Goal: Find specific page/section: Find specific page/section

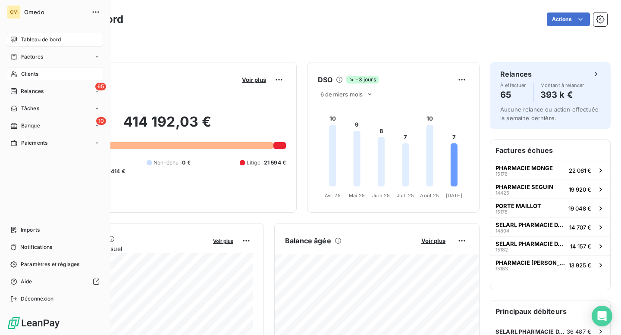
click at [25, 75] on span "Clients" at bounding box center [29, 74] width 17 height 8
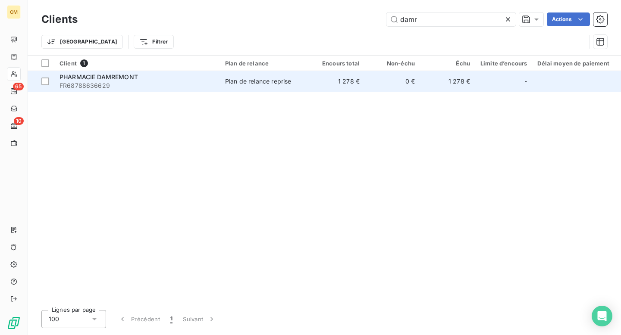
type input "damr"
click at [219, 84] on td "PHARMACIE DAMREMONT FR68788636629" at bounding box center [137, 81] width 166 height 21
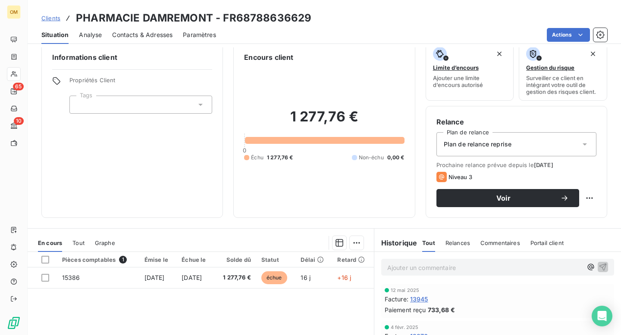
scroll to position [19, 0]
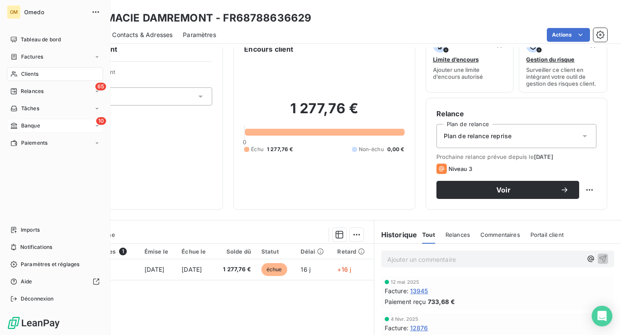
click at [30, 125] on span "Banque" at bounding box center [30, 126] width 19 height 8
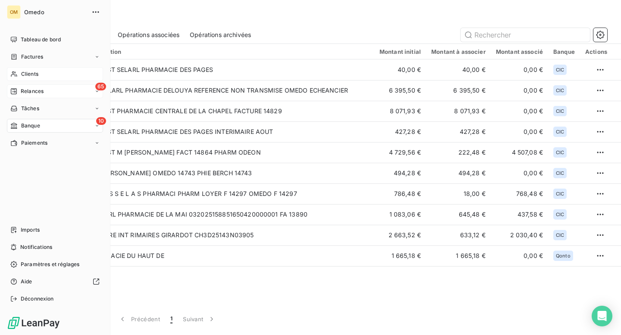
click at [33, 93] on span "Relances" at bounding box center [32, 92] width 23 height 8
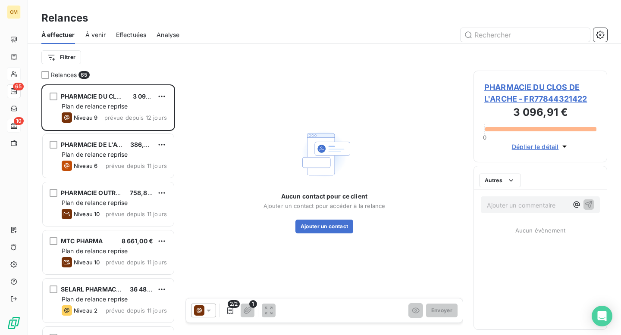
scroll to position [251, 134]
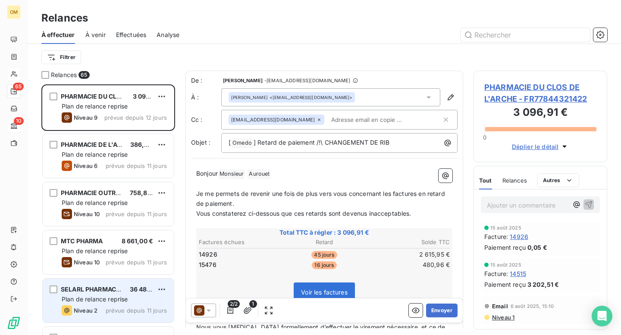
click at [99, 298] on span "Plan de relance reprise" at bounding box center [95, 299] width 66 height 7
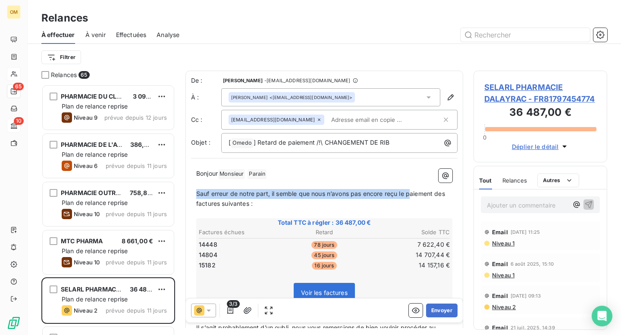
drag, startPoint x: 197, startPoint y: 193, endPoint x: 414, endPoint y: 198, distance: 217.0
click at [414, 198] on p "Sauf erreur de notre part, il semble que nous n’avons pas encore reçu le paieme…" at bounding box center [324, 199] width 256 height 20
click at [415, 198] on p "Sauf erreur de notre part, il semble que nous n’avons pas encore reçu le paieme…" at bounding box center [324, 199] width 256 height 20
drag, startPoint x: 196, startPoint y: 192, endPoint x: 437, endPoint y: 193, distance: 241.1
click at [437, 193] on span "Sauf erreur de notre part, il semble que nous n’avons pas encore reçu le paieme…" at bounding box center [321, 198] width 251 height 17
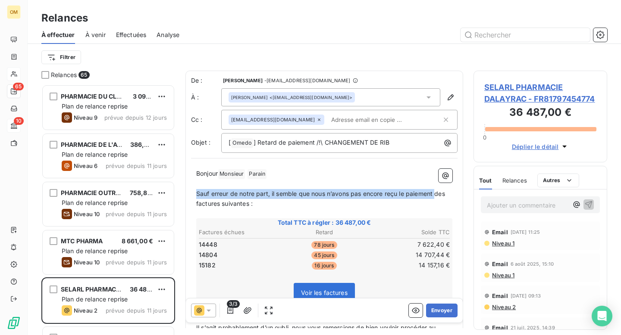
copy span "Sauf erreur de notre part, il semble que nous n’avons pas [MEDICAL_DATA] reçu l…"
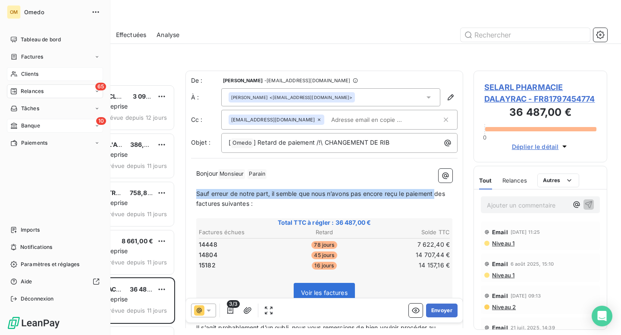
click at [30, 72] on span "Clients" at bounding box center [29, 74] width 17 height 8
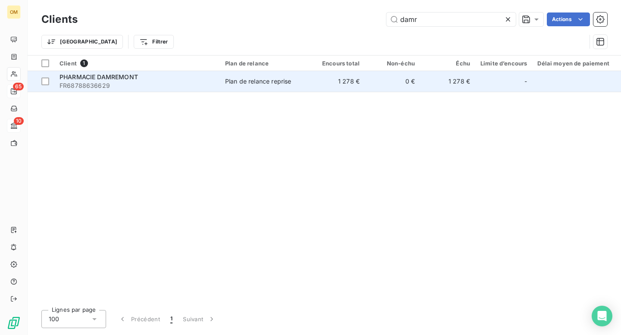
click at [200, 88] on span "FR68788636629" at bounding box center [137, 85] width 155 height 9
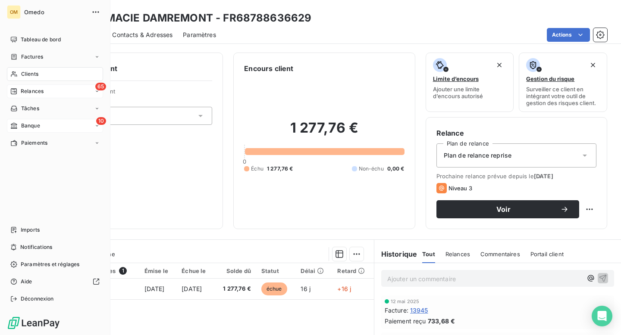
click at [28, 93] on span "Relances" at bounding box center [32, 92] width 23 height 8
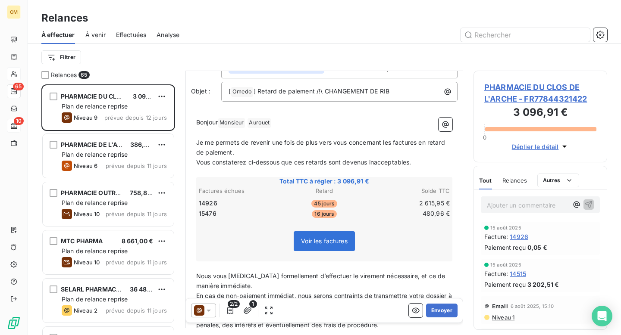
scroll to position [81, 0]
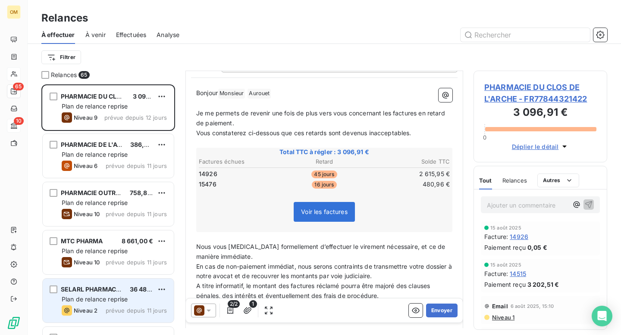
click at [120, 303] on span "Plan de relance reprise" at bounding box center [95, 299] width 66 height 7
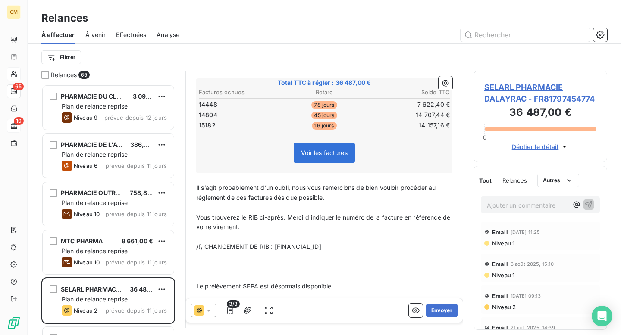
scroll to position [158, 0]
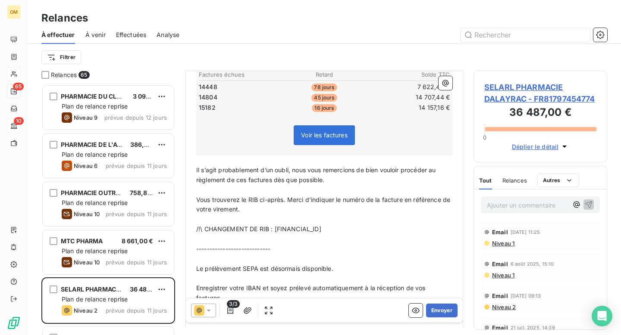
drag, startPoint x: 196, startPoint y: 169, endPoint x: 381, endPoint y: 232, distance: 195.5
click at [381, 232] on div "Bonjour Monsieur ﻿ [PERSON_NAME] ﻿ ﻿ ﻿ Sauf erreur de notre part, il semble que…" at bounding box center [324, 211] width 256 height 401
copy div "Il s’agit probablement d’un oubli, nous vous remercions de bien vouloir procéde…"
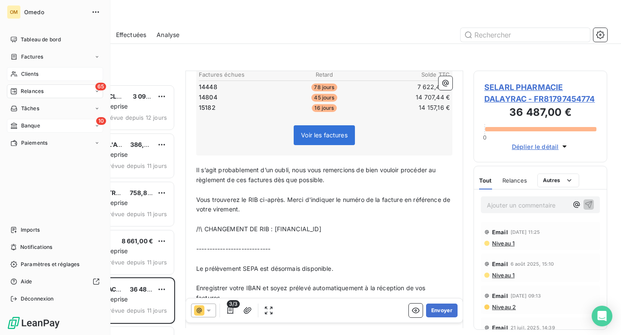
click at [28, 74] on span "Clients" at bounding box center [29, 74] width 17 height 8
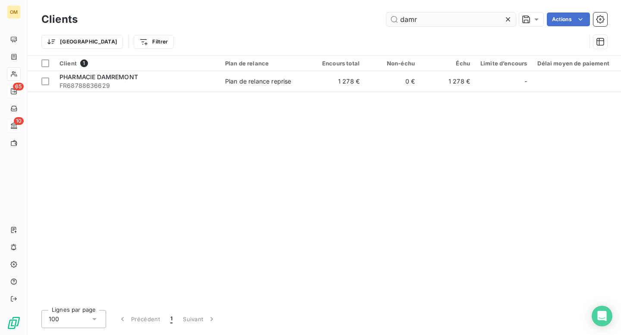
drag, startPoint x: 426, startPoint y: 23, endPoint x: 392, endPoint y: 20, distance: 34.6
click at [392, 20] on input "damr" at bounding box center [450, 20] width 129 height 14
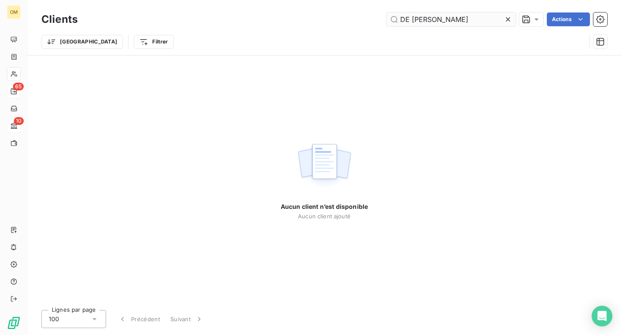
click at [417, 19] on input "DE L HERMINIER" at bounding box center [450, 20] width 129 height 14
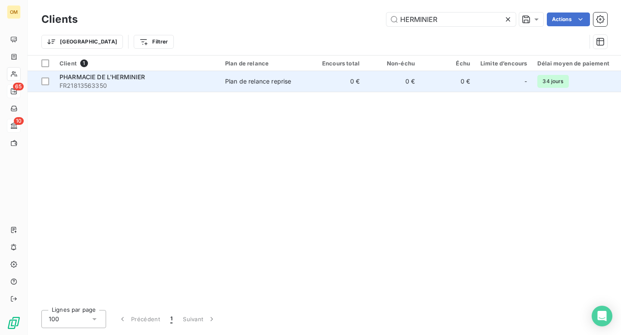
type input "HERMINIER"
click at [208, 85] on span "FR21813563350" at bounding box center [137, 85] width 155 height 9
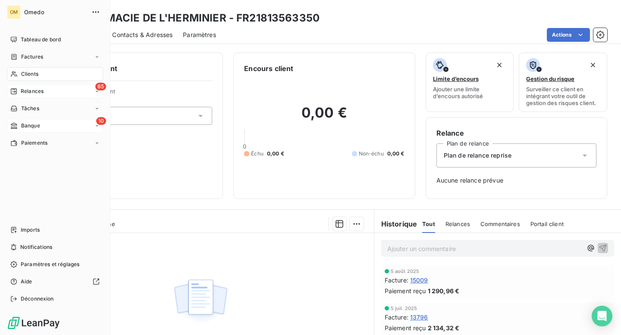
click at [25, 74] on span "Clients" at bounding box center [29, 74] width 17 height 8
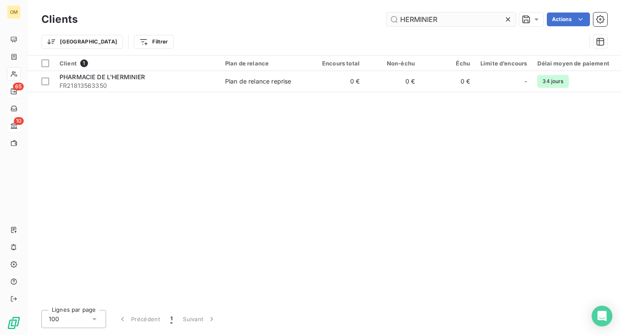
drag, startPoint x: 436, startPoint y: 22, endPoint x: 396, endPoint y: 22, distance: 40.5
click at [396, 22] on input "HERMINIER" at bounding box center [450, 20] width 129 height 14
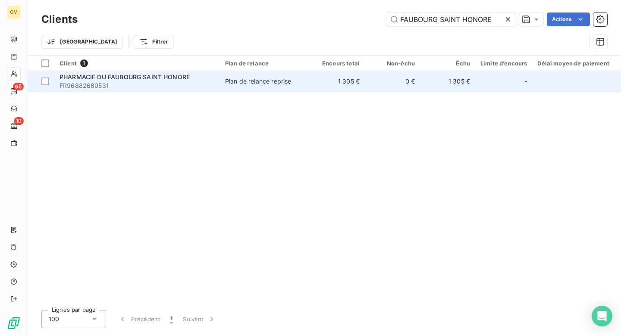
type input "FAUBOURG SAINT HONORE"
click at [223, 79] on td "Plan de relance reprise" at bounding box center [265, 81] width 90 height 21
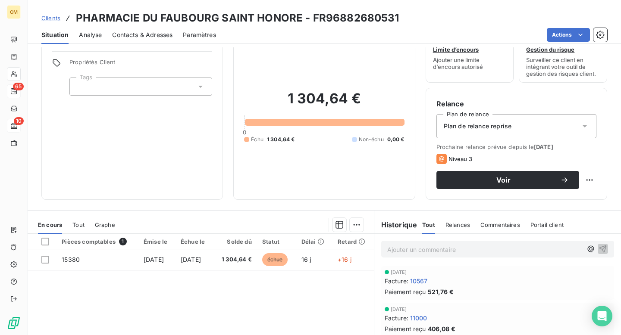
scroll to position [31, 0]
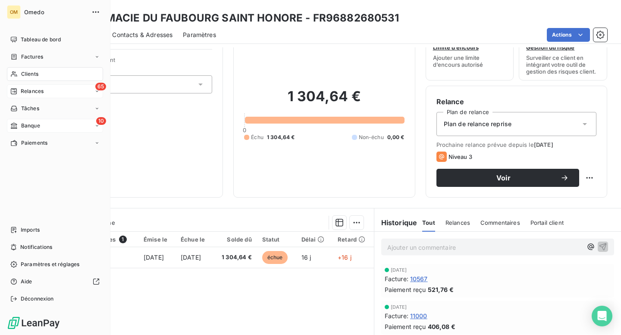
click at [28, 72] on span "Clients" at bounding box center [29, 74] width 17 height 8
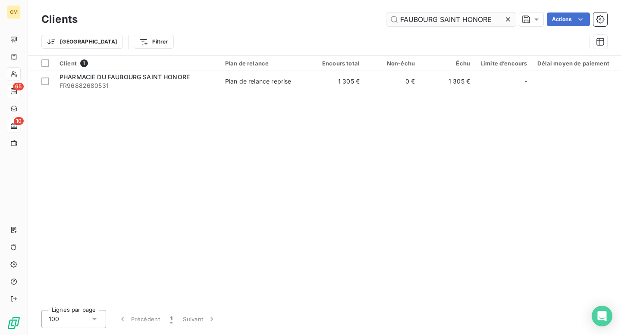
drag, startPoint x: 486, startPoint y: 18, endPoint x: 389, endPoint y: 16, distance: 97.1
click at [389, 16] on input "FAUBOURG SAINT HONORE" at bounding box center [450, 20] width 129 height 14
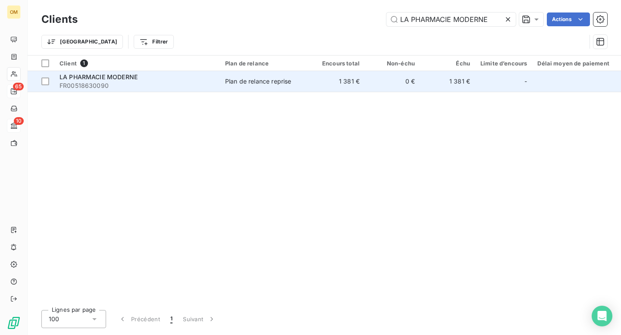
type input "LA PHARMACIE MODERNE"
click at [192, 88] on span "FR00518630090" at bounding box center [137, 85] width 155 height 9
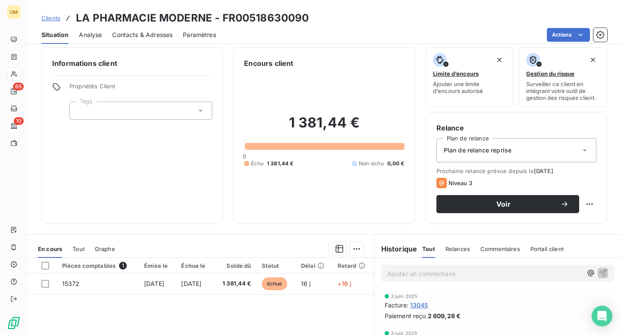
scroll to position [25, 0]
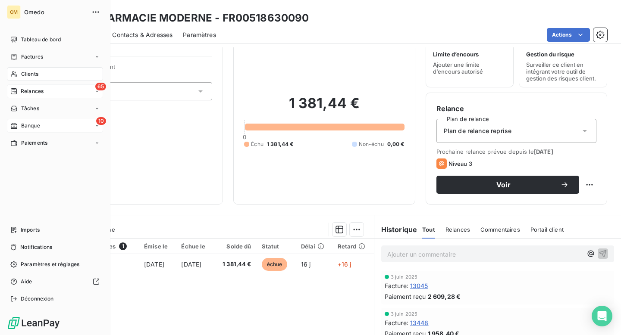
click at [25, 93] on span "Relances" at bounding box center [32, 92] width 23 height 8
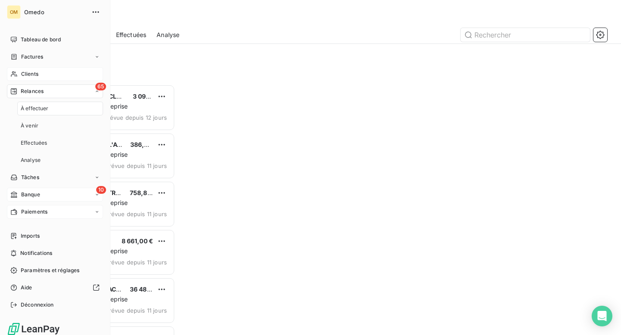
scroll to position [251, 134]
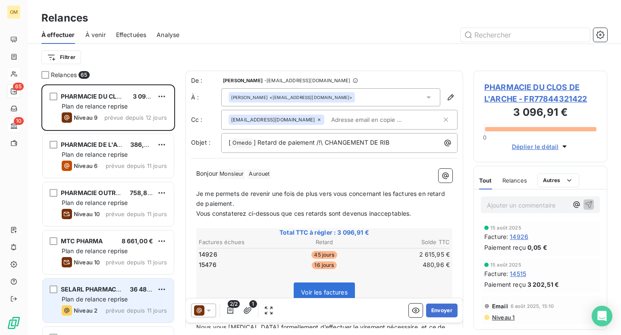
click at [87, 307] on div "Niveau 2" at bounding box center [80, 311] width 36 height 10
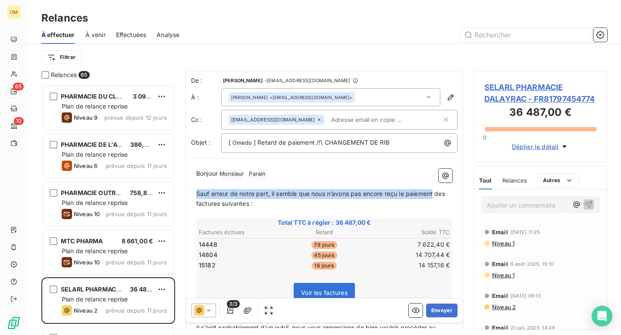
drag, startPoint x: 197, startPoint y: 193, endPoint x: 435, endPoint y: 191, distance: 238.0
click at [435, 191] on span "Sauf erreur de notre part, il semble que nous n’avons pas encore reçu le paieme…" at bounding box center [321, 198] width 251 height 17
copy span "Sauf erreur de notre part, il semble que nous n’avons pas [MEDICAL_DATA] reçu l…"
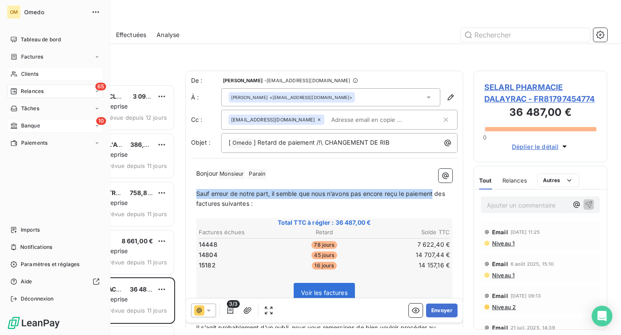
click at [26, 75] on span "Clients" at bounding box center [29, 74] width 17 height 8
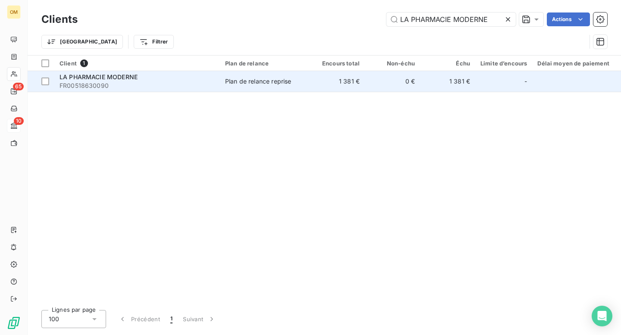
click at [218, 89] on td "LA PHARMACIE MODERNE FR00518630090" at bounding box center [137, 81] width 166 height 21
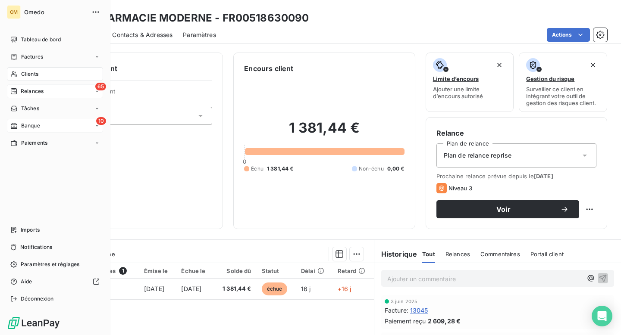
click at [28, 92] on span "Relances" at bounding box center [32, 92] width 23 height 8
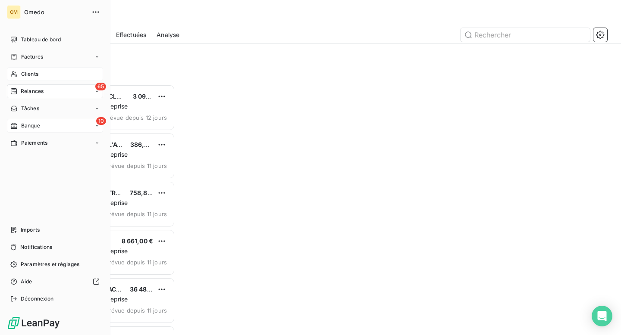
scroll to position [251, 134]
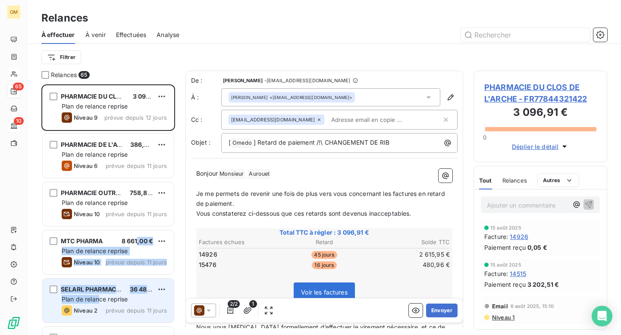
drag, startPoint x: 137, startPoint y: 245, endPoint x: 101, endPoint y: 298, distance: 64.3
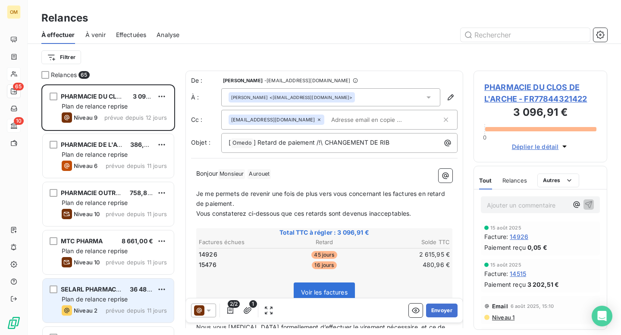
click at [127, 314] on span "prévue depuis 11 jours" at bounding box center [136, 310] width 61 height 7
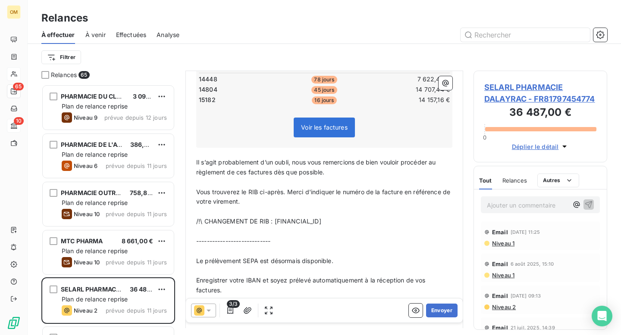
scroll to position [166, 0]
drag, startPoint x: 196, startPoint y: 162, endPoint x: 386, endPoint y: 223, distance: 199.5
click at [386, 223] on div "Bonjour Monsieur ﻿ [PERSON_NAME] ﻿ ﻿ ﻿ Sauf erreur de notre part, il semble que…" at bounding box center [324, 203] width 256 height 401
copy div "Il s’agit probablement d’un oubli, nous vous remercions de bien vouloir procéde…"
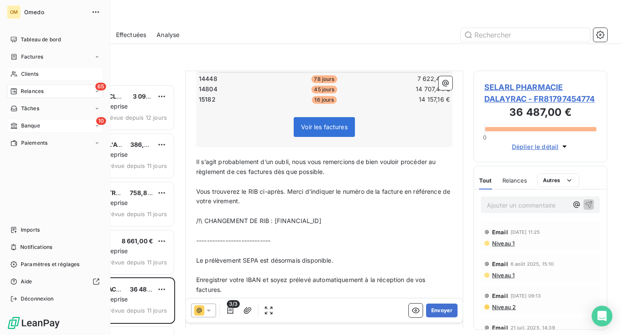
click at [32, 68] on div "Clients" at bounding box center [55, 74] width 96 height 14
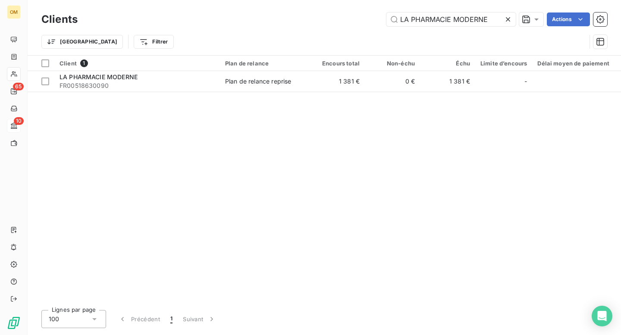
click at [507, 19] on icon at bounding box center [508, 19] width 4 height 4
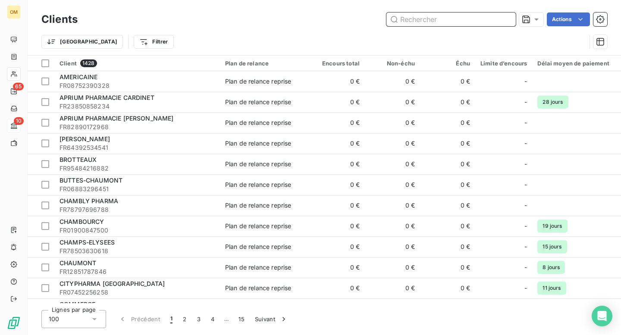
click at [483, 19] on input "text" at bounding box center [450, 20] width 129 height 14
paste input "CENTRALE SEINE"
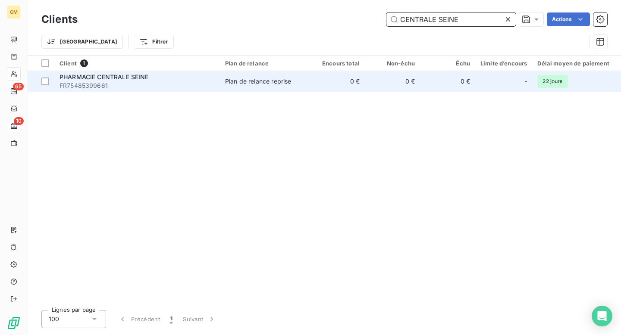
type input "CENTRALE SEINE"
click at [198, 85] on span "FR75485399661" at bounding box center [137, 85] width 155 height 9
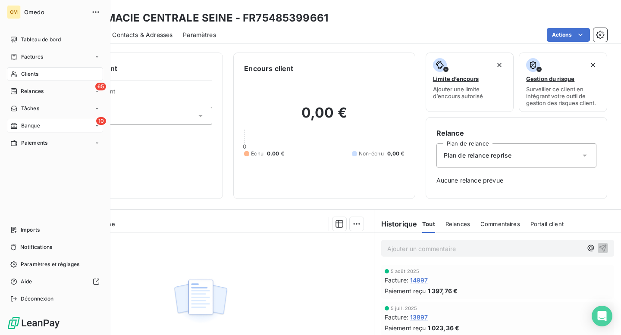
click at [29, 72] on span "Clients" at bounding box center [29, 74] width 17 height 8
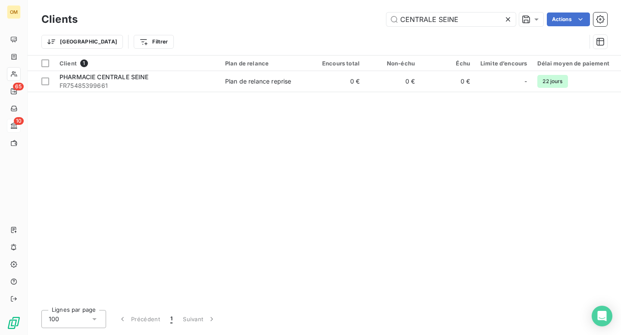
click at [507, 18] on icon at bounding box center [508, 19] width 4 height 4
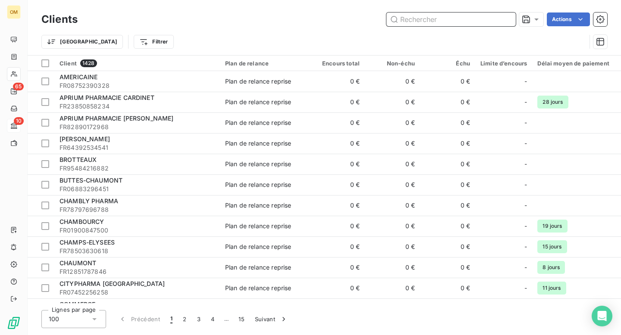
click at [477, 18] on input "text" at bounding box center [450, 20] width 129 height 14
paste input "LAWSON"
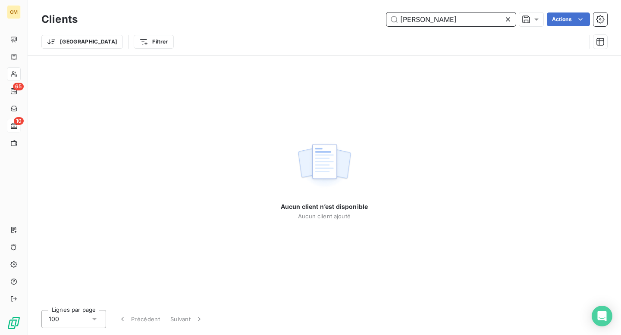
type input "LAWSON"
click at [511, 19] on icon at bounding box center [508, 19] width 9 height 9
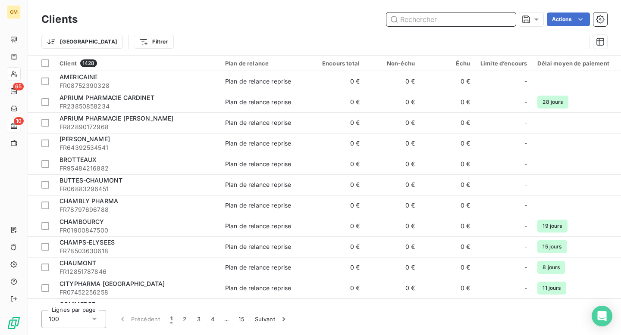
click at [438, 20] on input "text" at bounding box center [450, 20] width 129 height 14
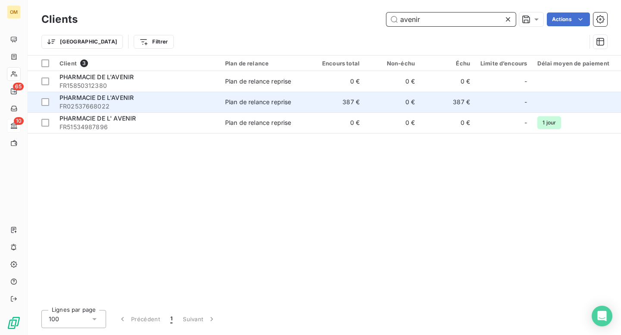
type input "avenir"
click at [194, 103] on span "FR02537668022" at bounding box center [137, 106] width 155 height 9
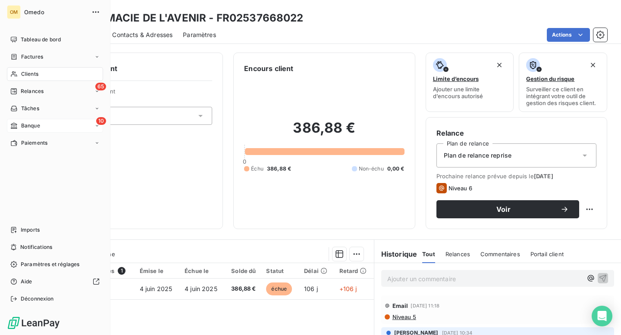
click at [29, 75] on span "Clients" at bounding box center [29, 74] width 17 height 8
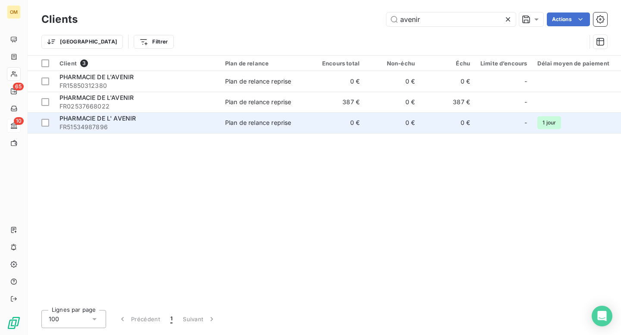
click at [176, 125] on span "FR51534987896" at bounding box center [137, 127] width 155 height 9
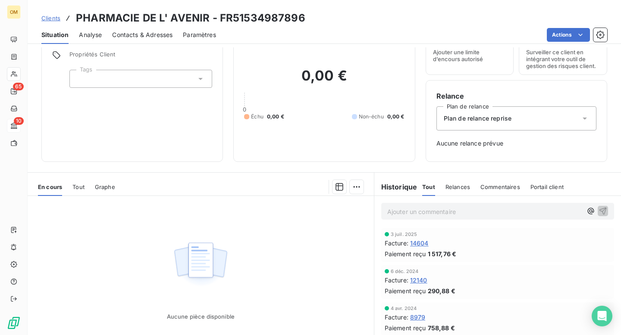
scroll to position [37, 0]
click at [419, 244] on span "14604" at bounding box center [419, 243] width 19 height 9
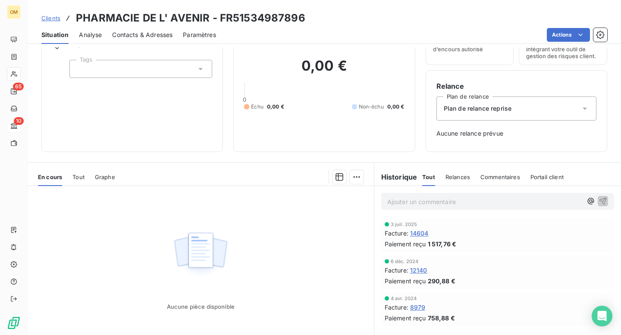
scroll to position [65, 0]
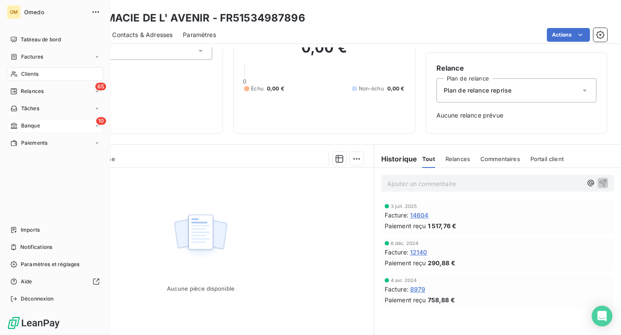
click at [32, 73] on span "Clients" at bounding box center [29, 74] width 17 height 8
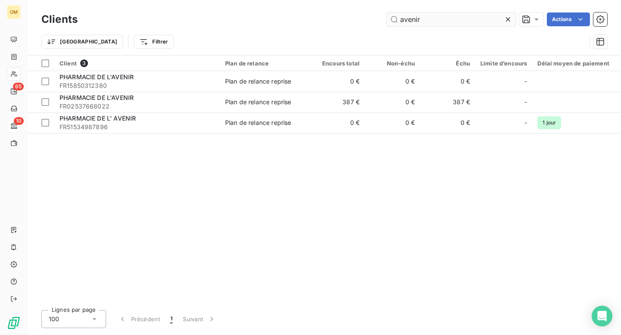
drag, startPoint x: 427, startPoint y: 21, endPoint x: 393, endPoint y: 20, distance: 34.1
click at [393, 20] on input "avenir" at bounding box center [450, 20] width 129 height 14
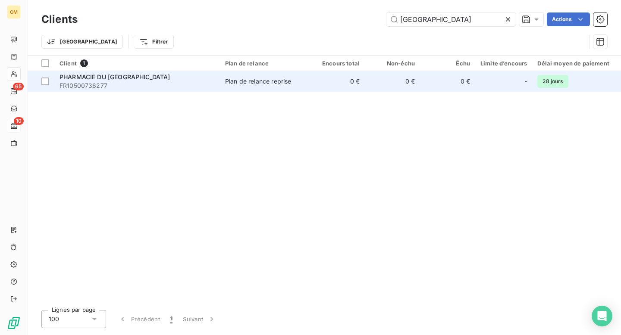
type input "PONT DE GOURNAY"
click at [180, 81] on div "PHARMACIE DU PONT DE GOURNAY" at bounding box center [137, 77] width 155 height 9
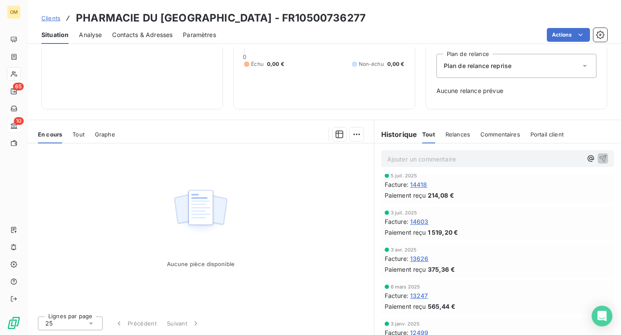
scroll to position [79, 0]
click at [423, 223] on span "14603" at bounding box center [419, 222] width 19 height 9
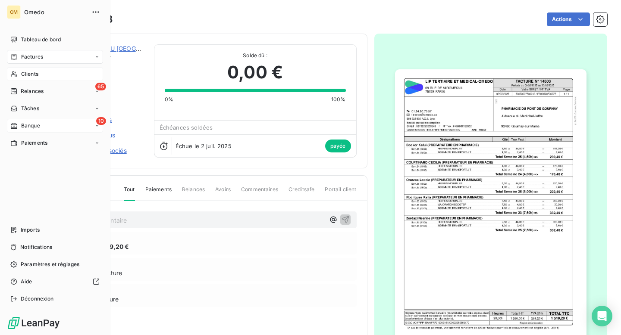
click at [25, 76] on span "Clients" at bounding box center [29, 74] width 17 height 8
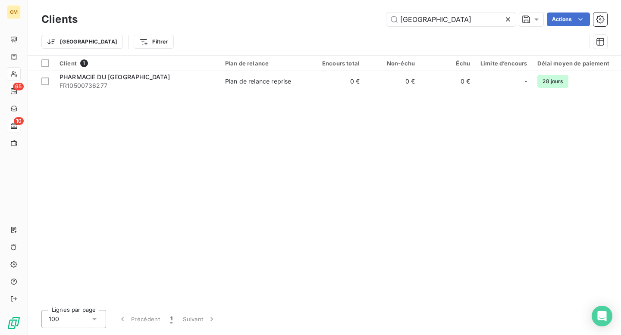
click at [505, 20] on icon at bounding box center [508, 19] width 9 height 9
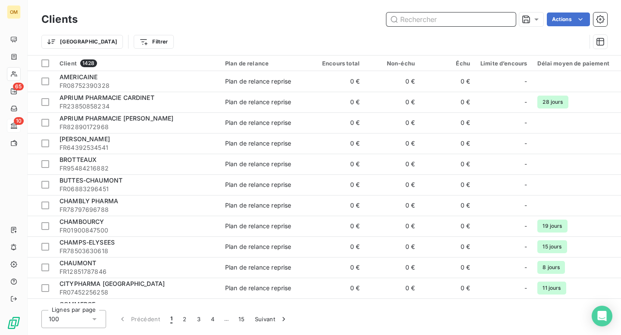
click at [444, 16] on input "text" at bounding box center [450, 20] width 129 height 14
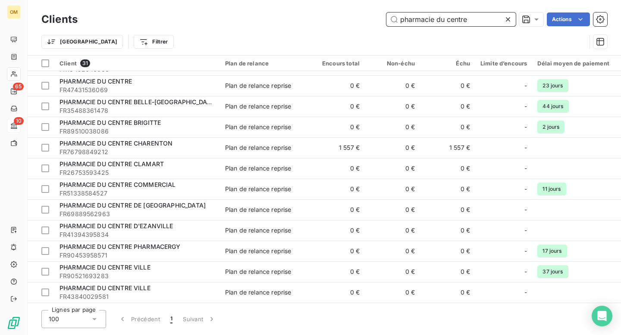
scroll to position [351, 0]
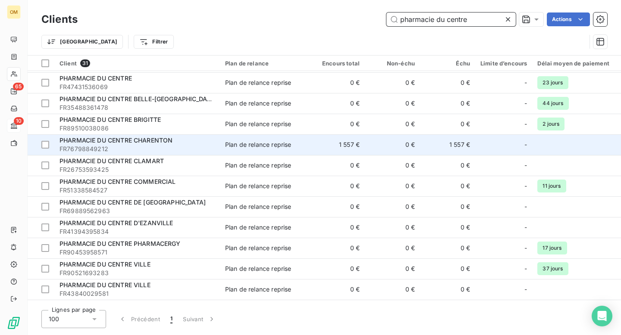
type input "pharmacie du centre"
click at [197, 149] on span "FR76798849212" at bounding box center [137, 149] width 155 height 9
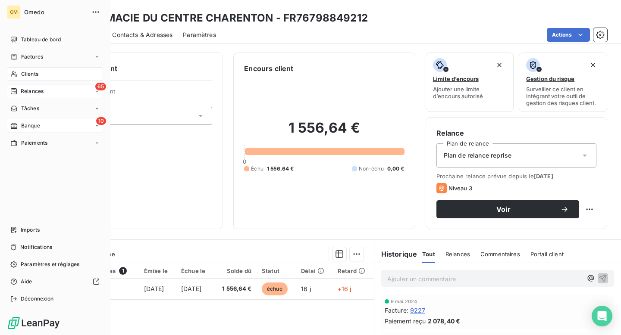
click at [25, 90] on span "Relances" at bounding box center [32, 92] width 23 height 8
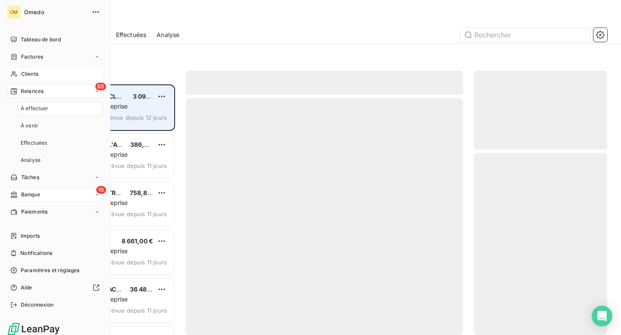
scroll to position [251, 134]
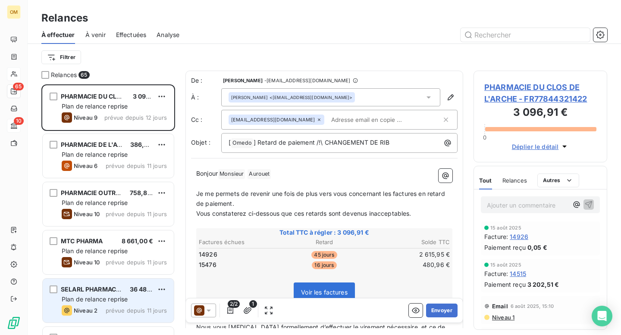
click at [122, 308] on span "prévue depuis 11 jours" at bounding box center [136, 310] width 61 height 7
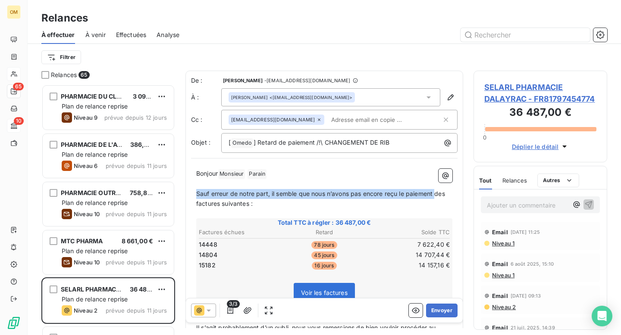
drag, startPoint x: 196, startPoint y: 193, endPoint x: 436, endPoint y: 196, distance: 240.2
click at [436, 196] on span "Sauf erreur de notre part, il semble que nous n’avons pas encore reçu le paieme…" at bounding box center [321, 198] width 251 height 17
copy span "Sauf erreur de notre part, il semble que nous n’avons pas [MEDICAL_DATA] reçu l…"
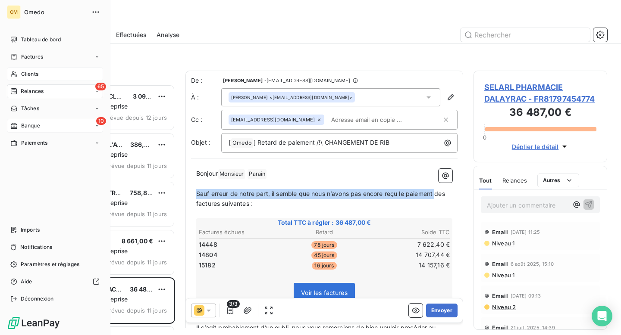
click at [24, 72] on span "Clients" at bounding box center [29, 74] width 17 height 8
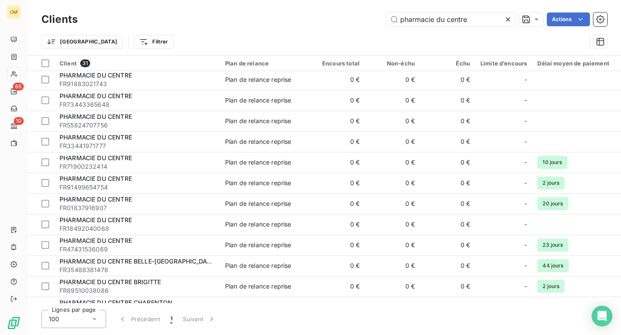
scroll to position [295, 0]
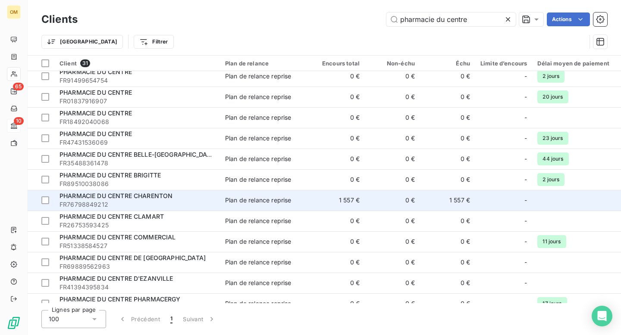
click at [199, 205] on span "FR76798849212" at bounding box center [137, 205] width 155 height 9
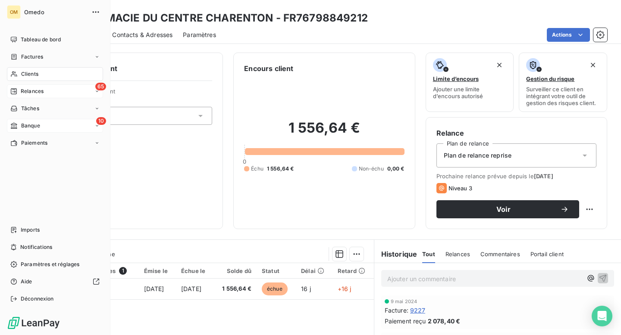
click at [26, 92] on span "Relances" at bounding box center [32, 92] width 23 height 8
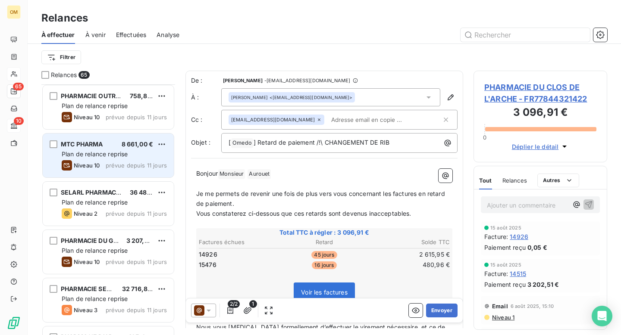
scroll to position [117, 0]
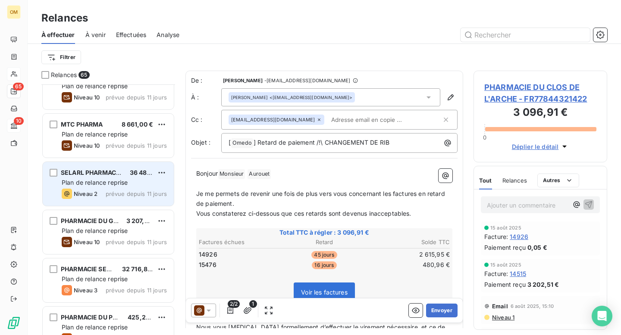
click at [139, 201] on div "SELARL PHARMACIE DALAYRAC 36 487,00 € Plan de relance reprise Niveau 2 prévue d…" at bounding box center [108, 184] width 131 height 44
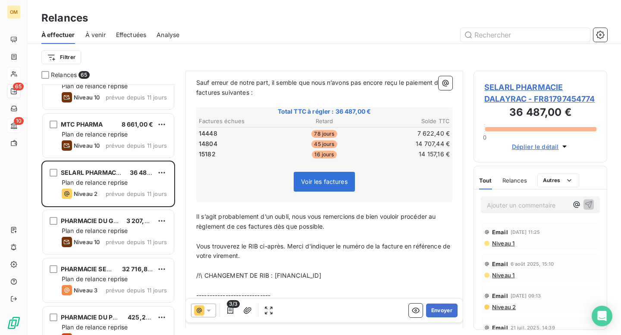
scroll to position [166, 0]
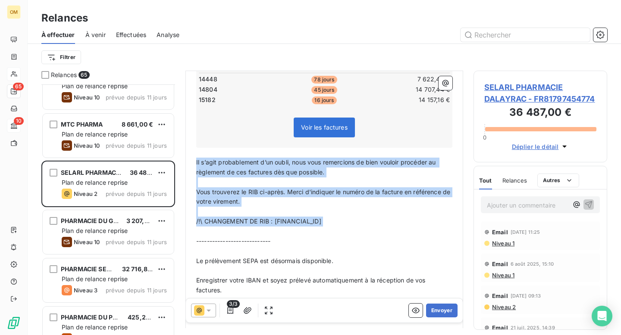
drag, startPoint x: 196, startPoint y: 161, endPoint x: 382, endPoint y: 229, distance: 198.1
click at [382, 229] on div "Bonjour Monsieur ﻿ [PERSON_NAME] ﻿ ﻿ ﻿ Sauf erreur de notre part, il semble que…" at bounding box center [324, 203] width 256 height 401
copy div "Il s’agit probablement d’un oubli, nous vous remercions de bien vouloir procéde…"
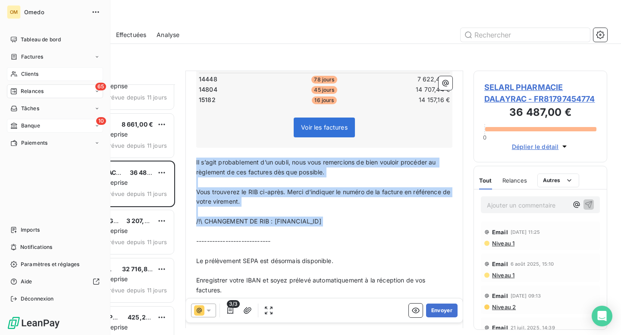
click at [28, 76] on span "Clients" at bounding box center [29, 74] width 17 height 8
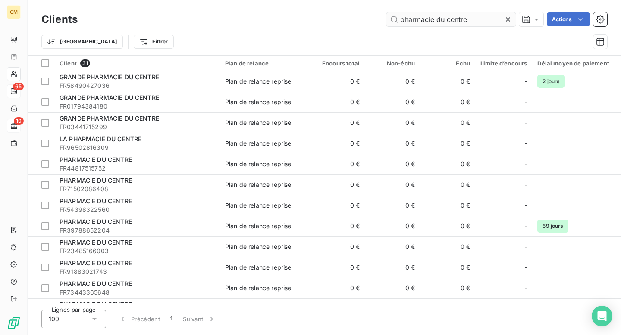
drag, startPoint x: 476, startPoint y: 19, endPoint x: 391, endPoint y: 19, distance: 85.0
click at [391, 19] on input "pharmacie du centre" at bounding box center [450, 20] width 129 height 14
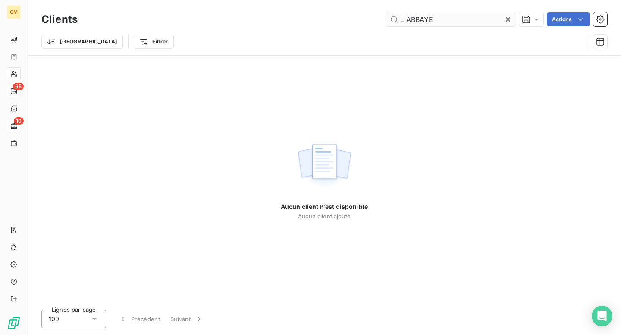
click at [405, 20] on input "L ABBAYE" at bounding box center [450, 20] width 129 height 14
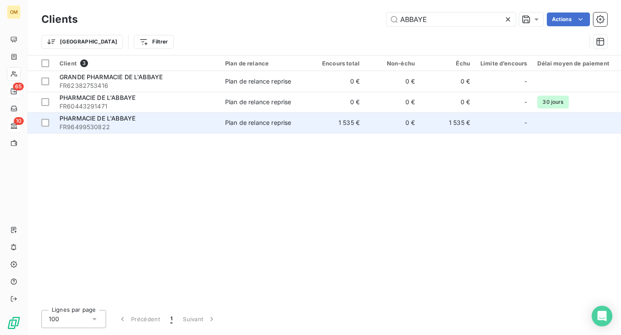
type input "ABBAYE"
click at [187, 121] on div "PHARMACIE DE L'ABBAYE" at bounding box center [137, 118] width 155 height 9
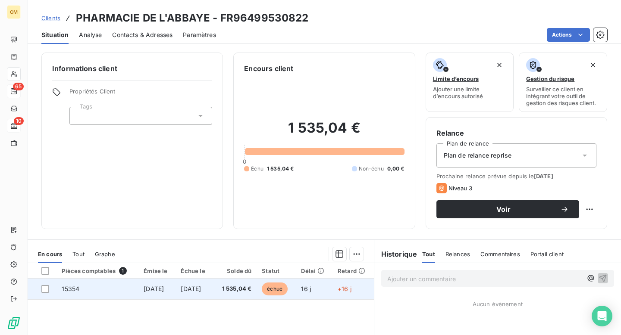
click at [69, 287] on span "15354" at bounding box center [71, 288] width 18 height 7
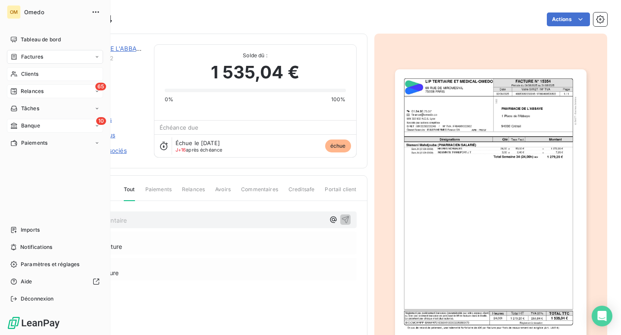
click at [28, 90] on span "Relances" at bounding box center [32, 92] width 23 height 8
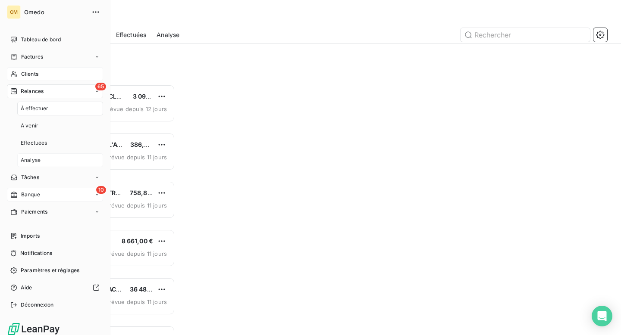
scroll to position [251, 134]
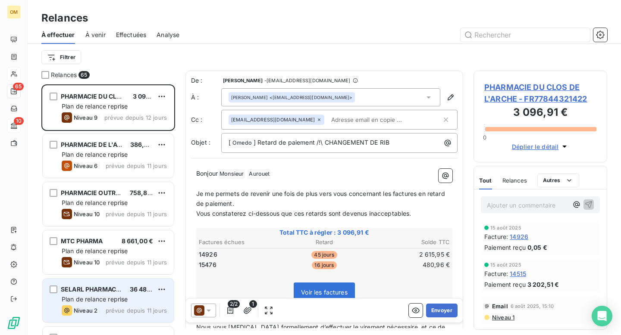
click at [146, 299] on div "Plan de relance reprise" at bounding box center [114, 299] width 105 height 9
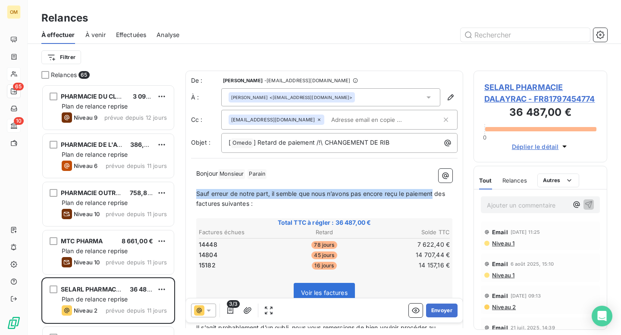
drag, startPoint x: 198, startPoint y: 192, endPoint x: 436, endPoint y: 193, distance: 238.0
click at [436, 193] on span "Sauf erreur de notre part, il semble que nous n’avons pas encore reçu le paieme…" at bounding box center [321, 198] width 251 height 17
copy span "Sauf erreur de notre part, il semble que nous n’avons pas [MEDICAL_DATA] reçu l…"
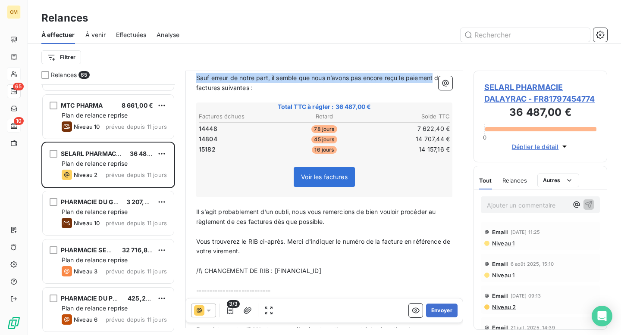
scroll to position [160, 0]
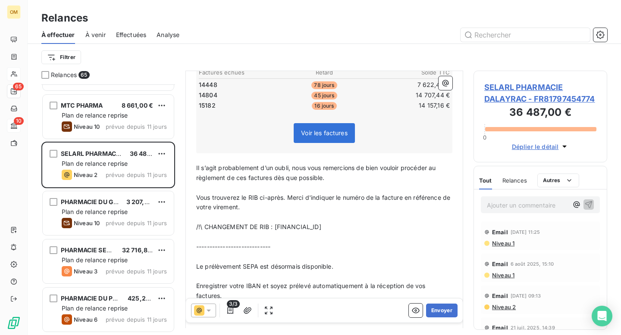
drag, startPoint x: 197, startPoint y: 165, endPoint x: 392, endPoint y: 230, distance: 206.3
click at [392, 230] on div "Bonjour Monsieur ﻿ [PERSON_NAME] ﻿ ﻿ ﻿ Sauf erreur de notre part, il semble que…" at bounding box center [324, 209] width 256 height 401
copy div "Il s’agit probablement d’un oubli, nous vous remercions de bien vouloir procéde…"
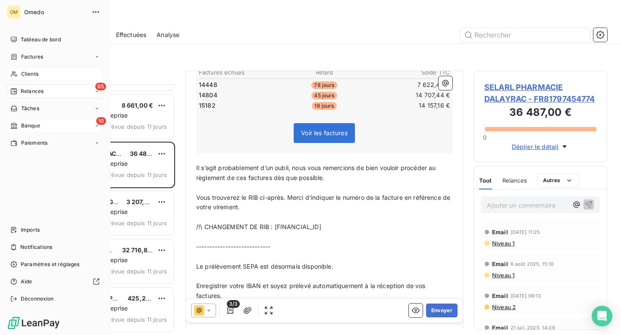
click at [28, 74] on span "Clients" at bounding box center [29, 74] width 17 height 8
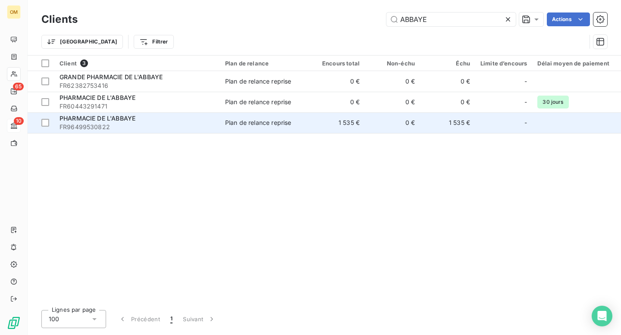
click at [182, 123] on span "FR96499530822" at bounding box center [137, 127] width 155 height 9
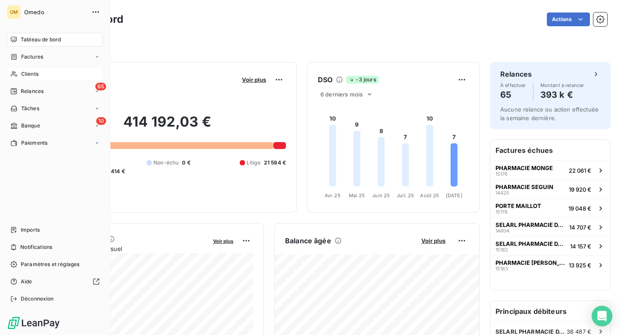
click at [30, 72] on span "Clients" at bounding box center [29, 74] width 17 height 8
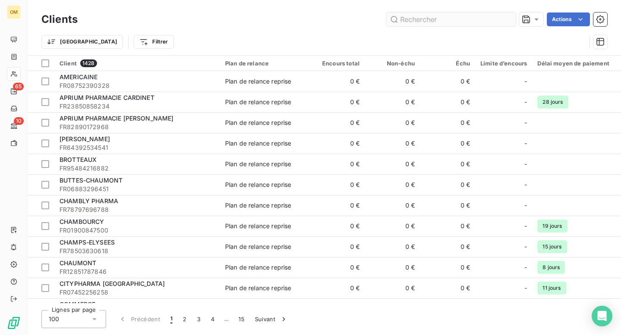
click at [417, 19] on input "text" at bounding box center [450, 20] width 129 height 14
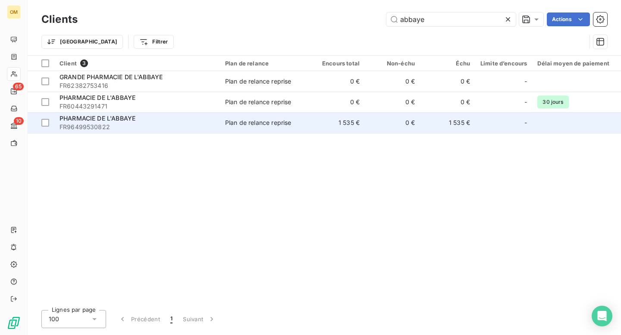
type input "abbaye"
click at [295, 126] on span "Plan de relance reprise" at bounding box center [264, 123] width 79 height 9
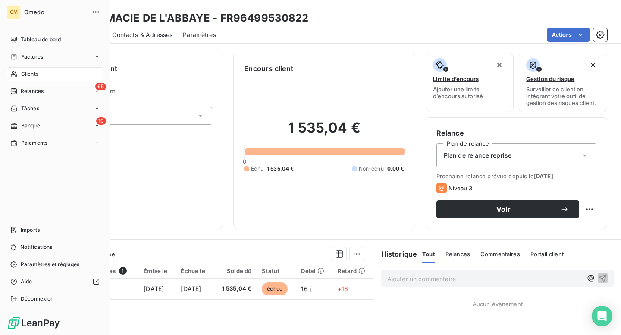
click at [31, 70] on span "Clients" at bounding box center [29, 74] width 17 height 8
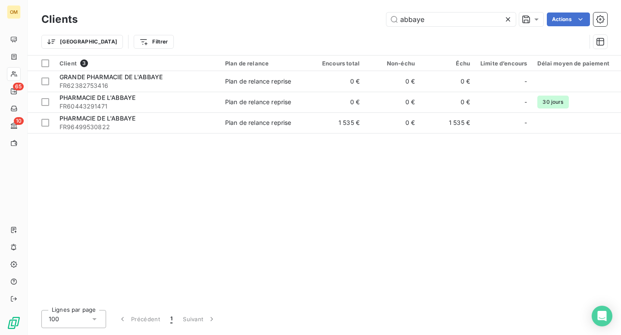
click at [506, 20] on icon at bounding box center [508, 19] width 4 height 4
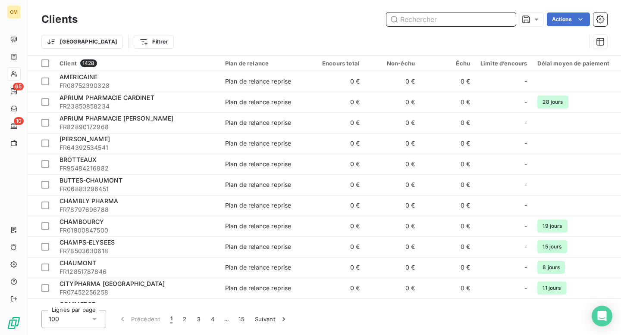
click at [433, 17] on input "text" at bounding box center [450, 20] width 129 height 14
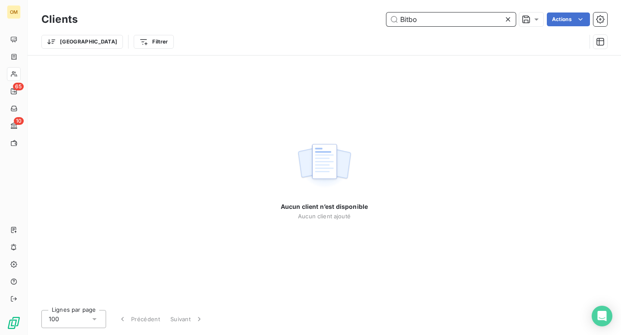
drag, startPoint x: 432, startPoint y: 18, endPoint x: 391, endPoint y: 22, distance: 41.5
click at [391, 22] on input "Bitbo" at bounding box center [450, 20] width 129 height 14
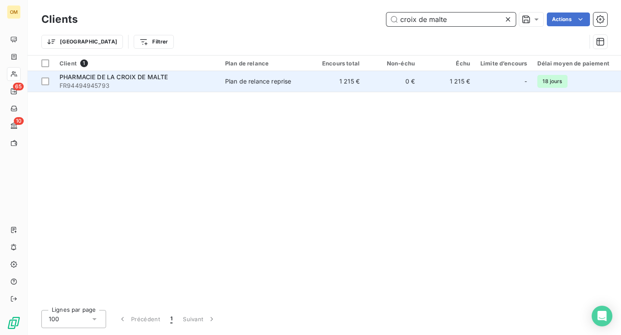
type input "croix de malte"
click at [316, 87] on td "1 215 €" at bounding box center [337, 81] width 55 height 21
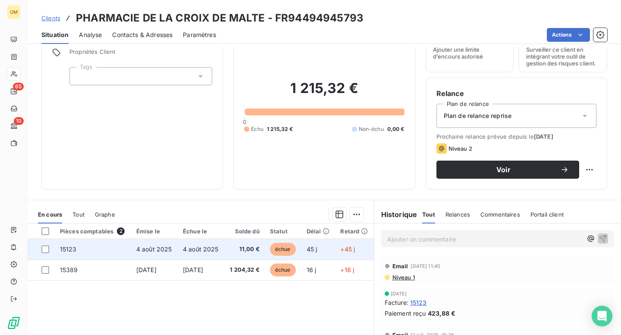
click at [69, 249] on span "15123" at bounding box center [68, 249] width 17 height 7
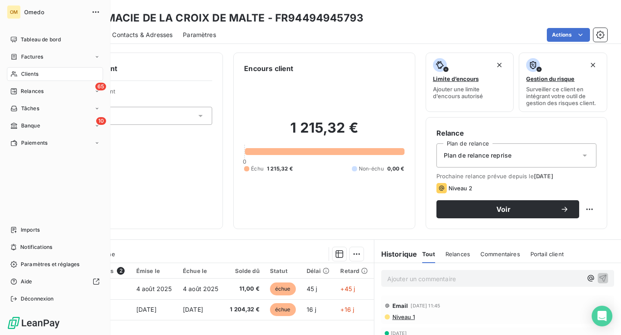
click at [33, 73] on span "Clients" at bounding box center [29, 74] width 17 height 8
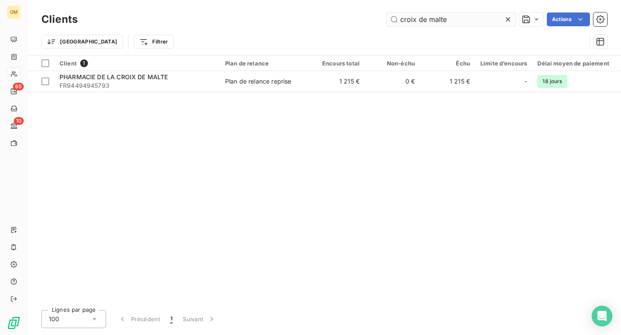
drag, startPoint x: 448, startPoint y: 17, endPoint x: 396, endPoint y: 22, distance: 52.8
click at [396, 22] on input "croix de malte" at bounding box center [450, 20] width 129 height 14
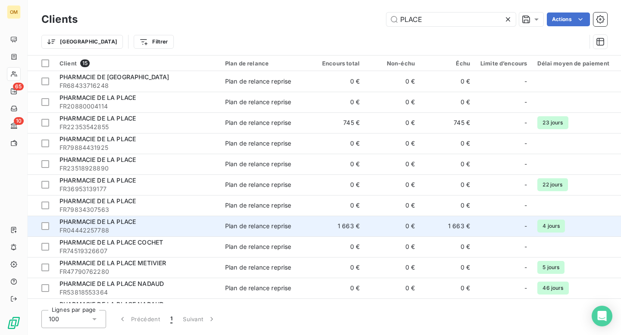
type input "PLACE"
click at [192, 226] on span "FR04442257788" at bounding box center [137, 230] width 155 height 9
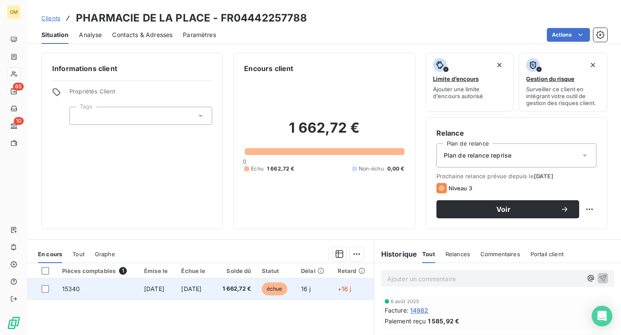
click at [72, 289] on span "15340" at bounding box center [71, 288] width 18 height 7
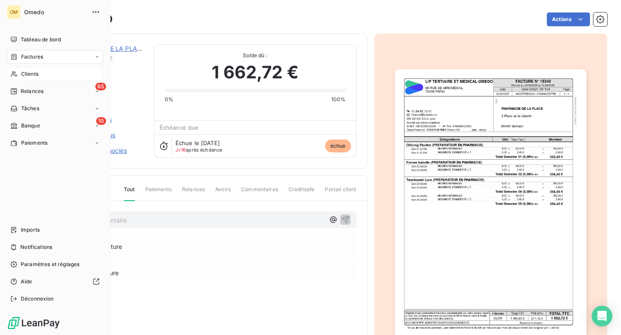
click at [31, 74] on span "Clients" at bounding box center [29, 74] width 17 height 8
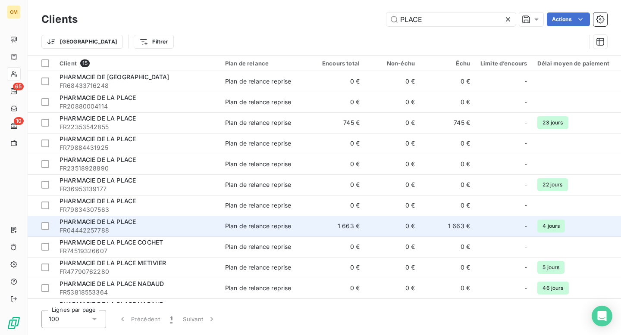
click at [201, 231] on span "FR04442257788" at bounding box center [137, 230] width 155 height 9
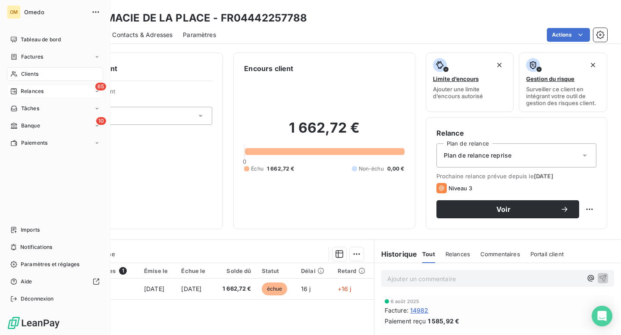
click at [16, 89] on icon at bounding box center [14, 91] width 6 height 6
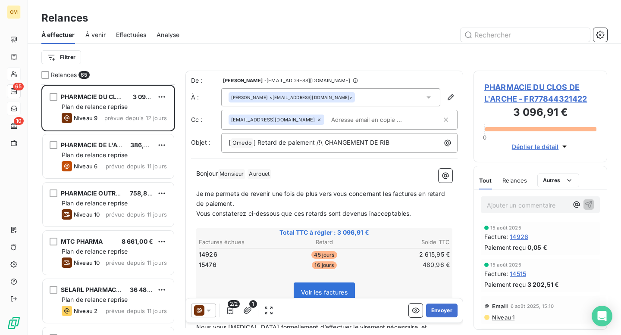
scroll to position [30, 0]
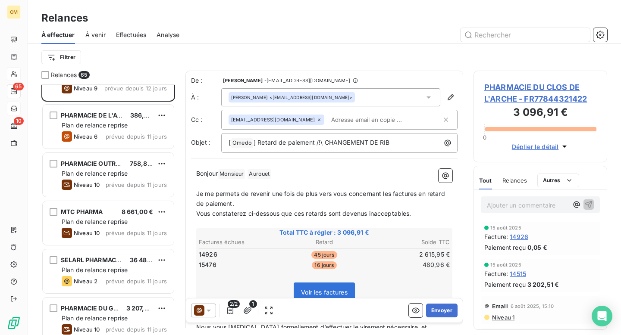
click at [140, 275] on div "SELARL PHARMACIE DALAYRAC 36 487,00 € Plan de relance reprise Niveau 2 prévue d…" at bounding box center [108, 272] width 131 height 44
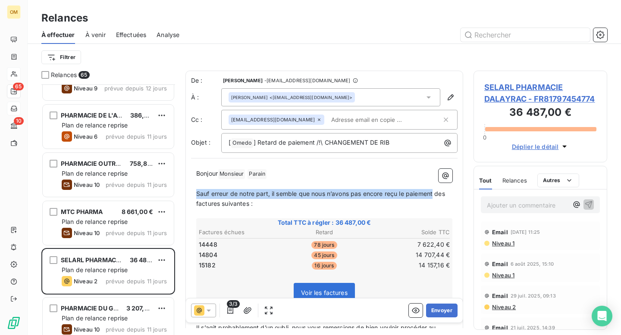
drag, startPoint x: 197, startPoint y: 192, endPoint x: 436, endPoint y: 192, distance: 238.5
click at [436, 192] on span "Sauf erreur de notre part, il semble que nous n’avons pas encore reçu le paieme…" at bounding box center [321, 198] width 251 height 17
copy span "Sauf erreur de notre part, il semble que nous n’avons pas [MEDICAL_DATA] reçu l…"
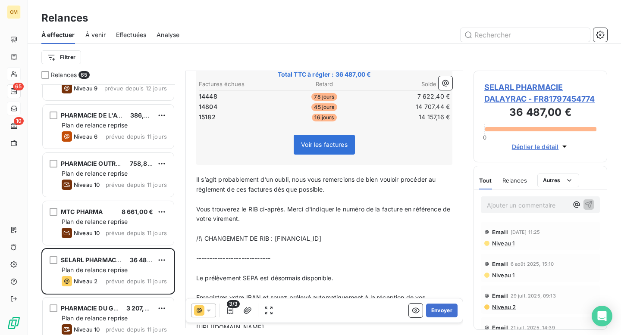
scroll to position [158, 0]
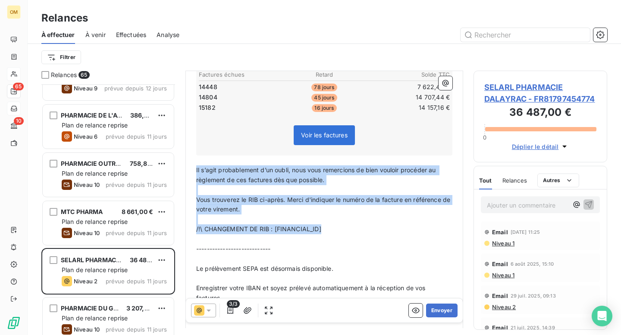
drag, startPoint x: 196, startPoint y: 169, endPoint x: 401, endPoint y: 234, distance: 215.5
click at [401, 234] on div "Bonjour Monsieur ﻿ [PERSON_NAME] ﻿ ﻿ ﻿ Sauf erreur de notre part, il semble que…" at bounding box center [324, 211] width 256 height 401
copy div "Il s’agit probablement d’un oubli, nous vous remercions de bien vouloir procéde…"
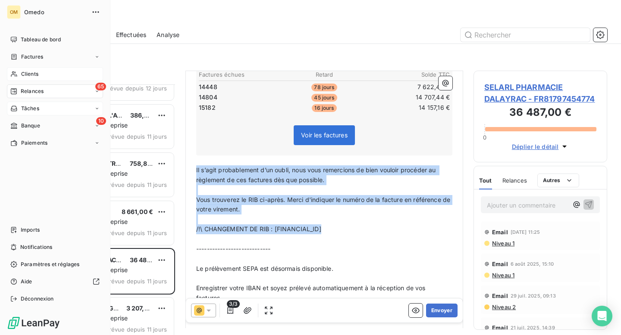
click at [31, 74] on span "Clients" at bounding box center [29, 74] width 17 height 8
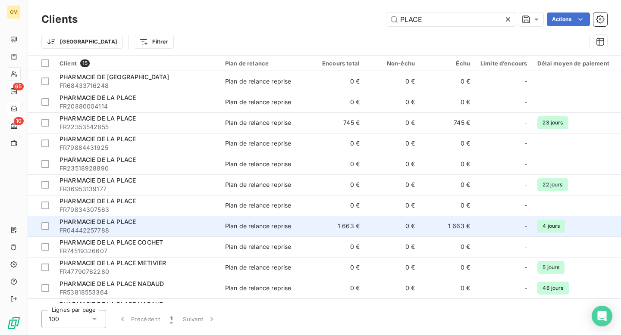
click at [202, 227] on span "FR04442257788" at bounding box center [137, 230] width 155 height 9
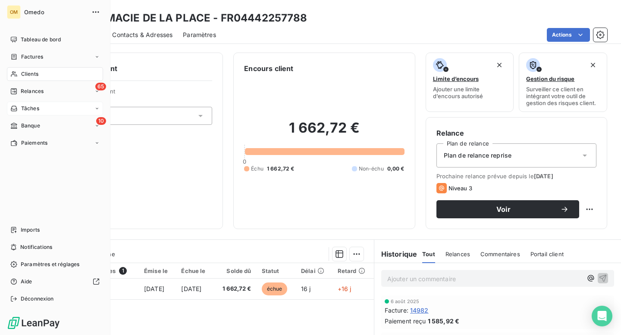
click at [27, 76] on span "Clients" at bounding box center [29, 74] width 17 height 8
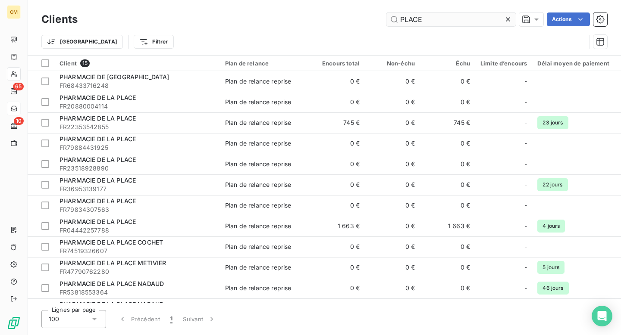
drag, startPoint x: 424, startPoint y: 17, endPoint x: 386, endPoint y: 19, distance: 38.0
click at [386, 19] on input "PLACE" at bounding box center [450, 20] width 129 height 14
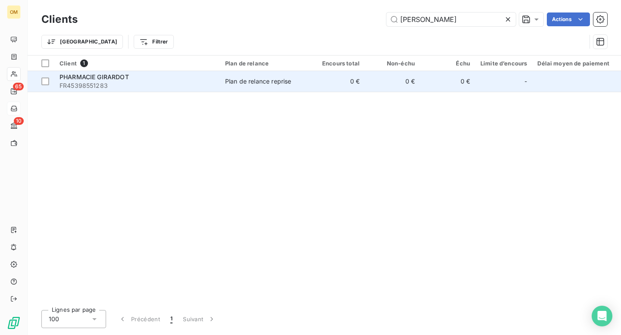
type input "[PERSON_NAME]"
click at [310, 85] on td "0 €" at bounding box center [337, 81] width 55 height 21
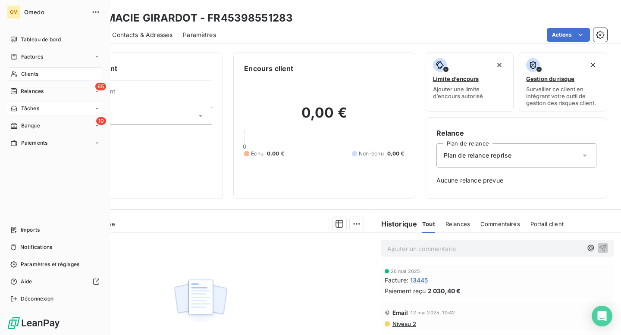
click at [34, 69] on div "Clients" at bounding box center [55, 74] width 96 height 14
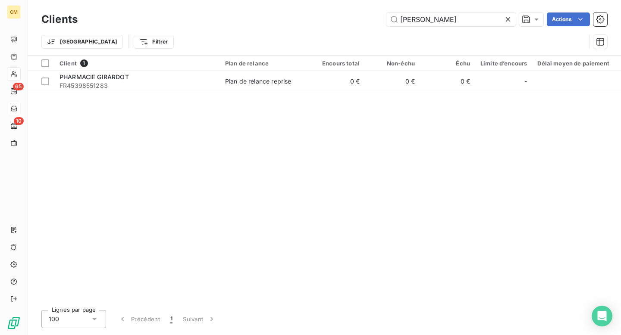
drag, startPoint x: 424, startPoint y: 22, endPoint x: 379, endPoint y: 21, distance: 44.8
click at [379, 21] on div "[PERSON_NAME] Actions" at bounding box center [347, 20] width 519 height 14
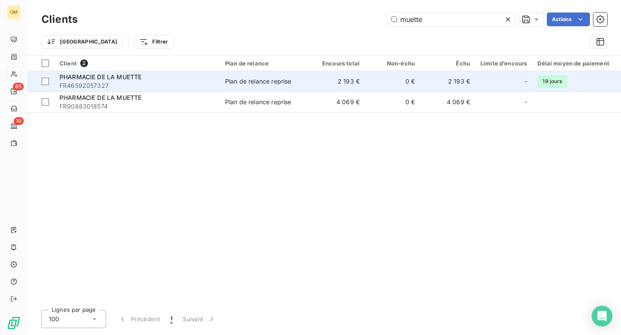
type input "muette"
click at [202, 83] on span "FR46592057327" at bounding box center [137, 85] width 155 height 9
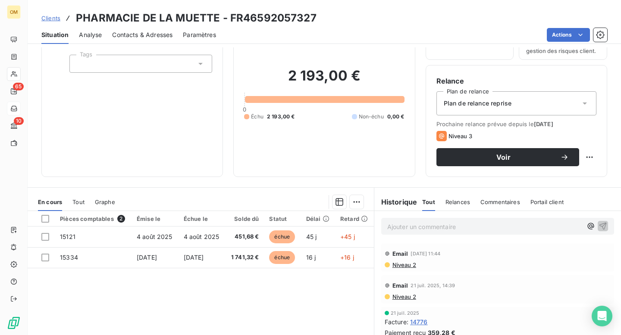
scroll to position [56, 0]
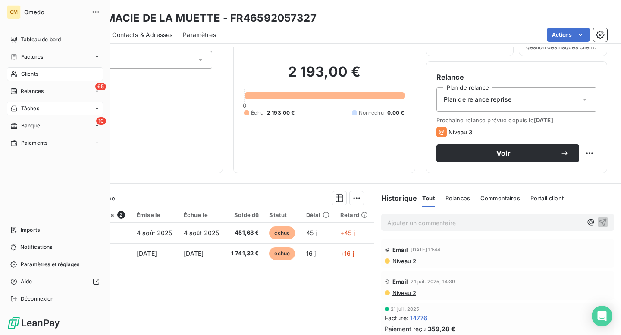
click at [22, 74] on span "Clients" at bounding box center [29, 74] width 17 height 8
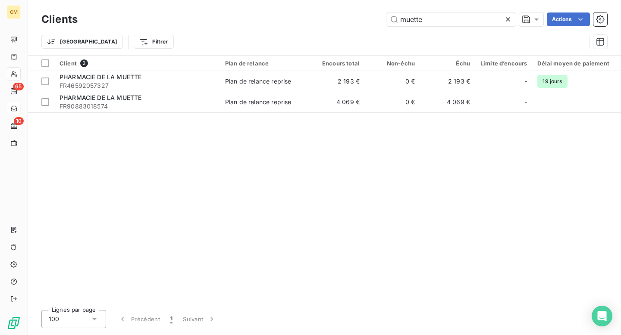
drag, startPoint x: 426, startPoint y: 20, endPoint x: 382, endPoint y: 21, distance: 43.1
click at [382, 21] on div "muette Actions" at bounding box center [347, 20] width 519 height 14
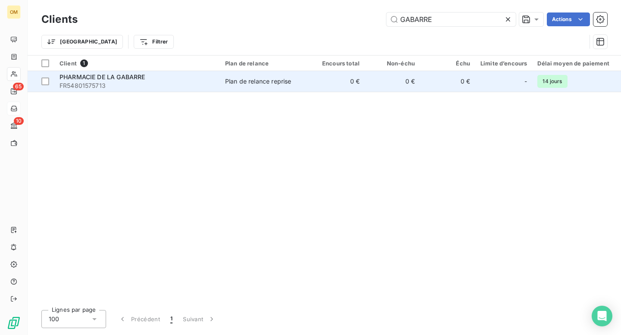
type input "GABARRE"
click at [314, 81] on td "0 €" at bounding box center [337, 81] width 55 height 21
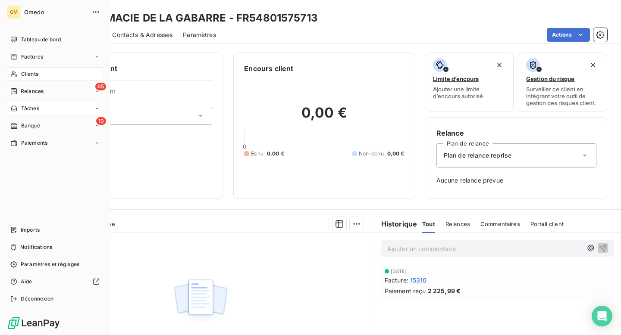
click at [29, 77] on span "Clients" at bounding box center [29, 74] width 17 height 8
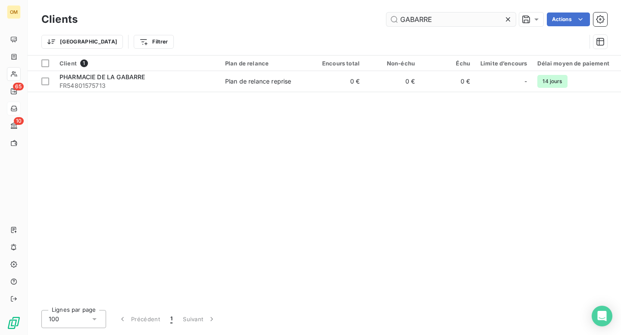
drag, startPoint x: 440, startPoint y: 18, endPoint x: 386, endPoint y: 18, distance: 53.9
click at [386, 18] on input "GABARRE" at bounding box center [450, 20] width 129 height 14
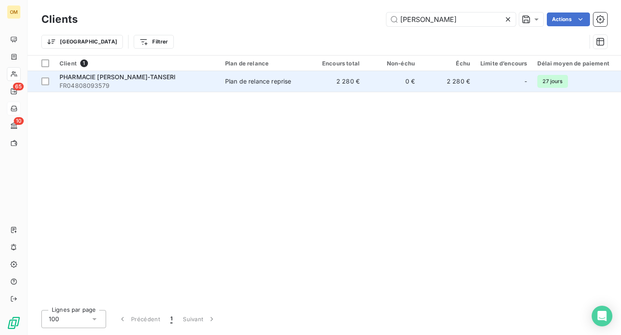
type input "[PERSON_NAME]"
click at [320, 86] on td "2 280 €" at bounding box center [337, 81] width 55 height 21
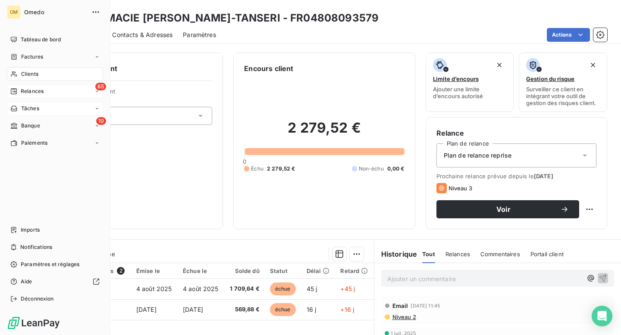
click at [27, 91] on span "Relances" at bounding box center [32, 92] width 23 height 8
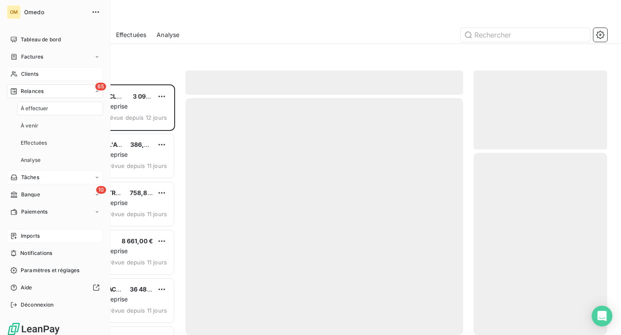
scroll to position [251, 134]
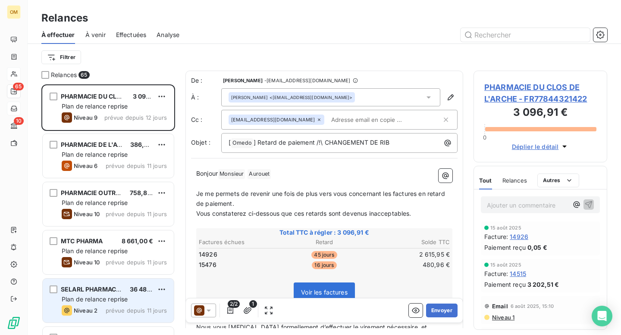
click at [154, 301] on div "Plan de relance reprise" at bounding box center [114, 299] width 105 height 9
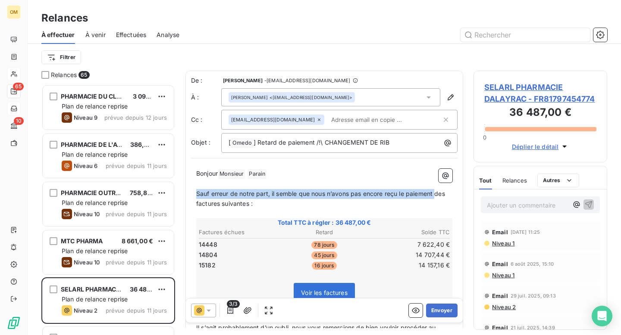
drag, startPoint x: 197, startPoint y: 193, endPoint x: 437, endPoint y: 194, distance: 240.2
click at [437, 194] on span "Sauf erreur de notre part, il semble que nous n’avons pas encore reçu le paieme…" at bounding box center [321, 198] width 251 height 17
copy span "Sauf erreur de notre part, il semble que nous n’avons pas [MEDICAL_DATA] reçu l…"
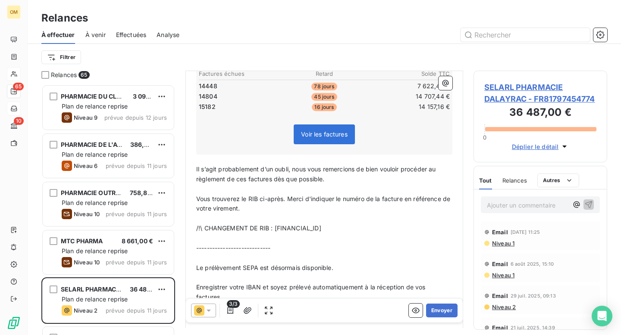
scroll to position [165, 0]
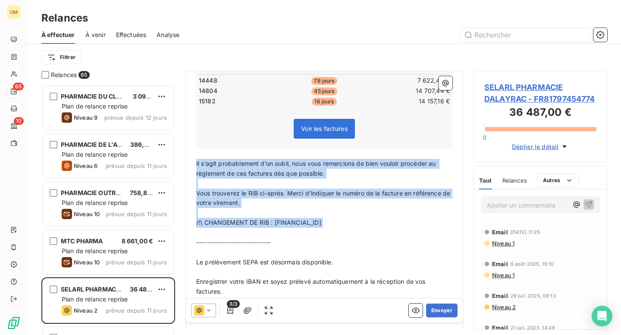
drag, startPoint x: 196, startPoint y: 162, endPoint x: 392, endPoint y: 229, distance: 206.3
click at [392, 229] on div "Bonjour Monsieur ﻿ [PERSON_NAME] ﻿ ﻿ ﻿ Sauf erreur de notre part, il semble que…" at bounding box center [324, 205] width 256 height 401
copy div "Il s’agit probablement d’un oubli, nous vous remercions de bien vouloir procéde…"
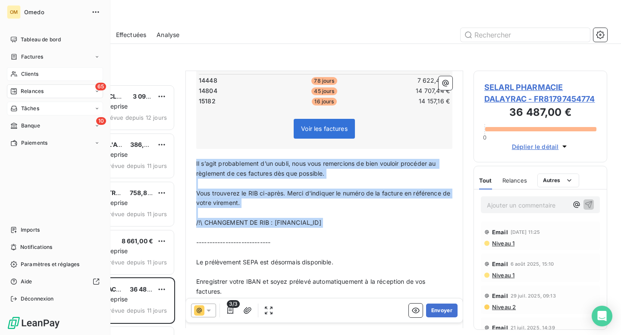
click at [25, 74] on span "Clients" at bounding box center [29, 74] width 17 height 8
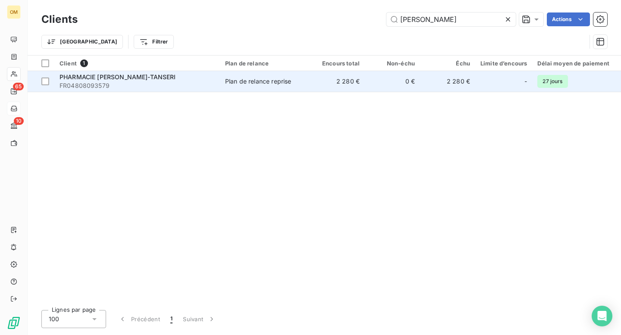
click at [195, 81] on span "FR04808093579" at bounding box center [137, 85] width 155 height 9
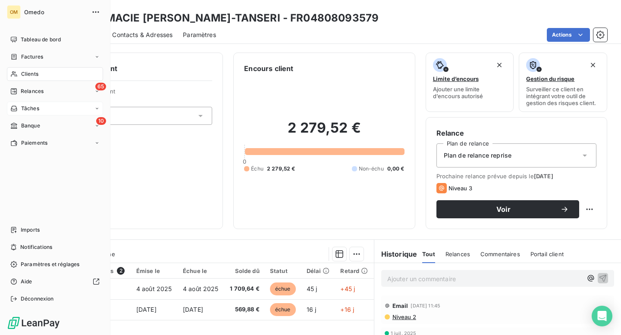
click at [21, 70] on span "Clients" at bounding box center [29, 74] width 17 height 8
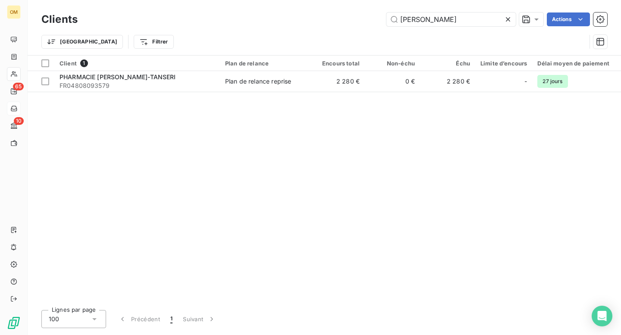
drag, startPoint x: 446, startPoint y: 17, endPoint x: 359, endPoint y: 17, distance: 86.7
click at [359, 17] on div "[PERSON_NAME] Actions" at bounding box center [347, 20] width 519 height 14
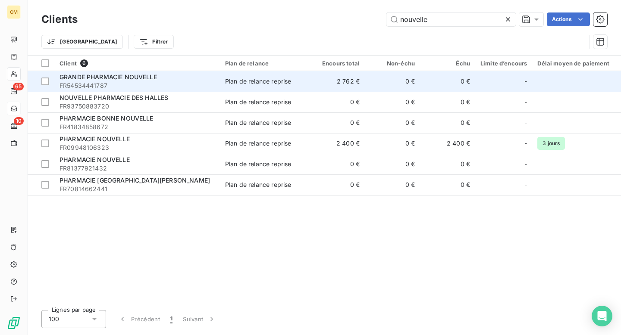
type input "nouvelle"
click at [188, 81] on span "FR54534441787" at bounding box center [137, 85] width 155 height 9
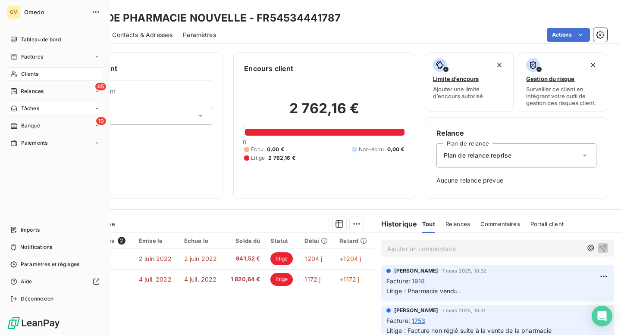
click at [30, 75] on span "Clients" at bounding box center [29, 74] width 17 height 8
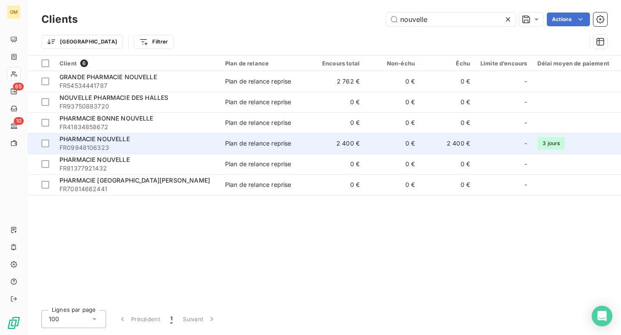
click at [187, 141] on div "PHARMACIE NOUVELLE" at bounding box center [137, 139] width 155 height 9
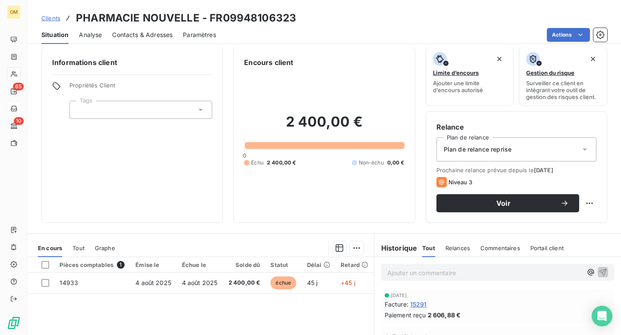
scroll to position [5, 0]
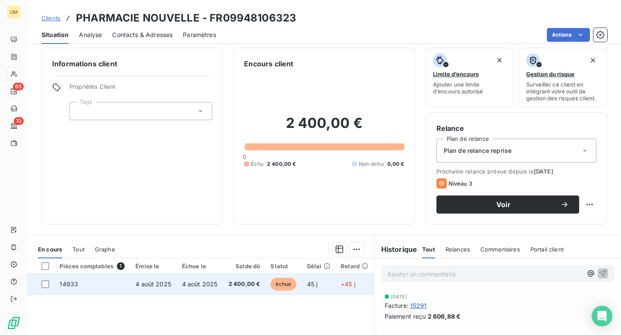
click at [69, 283] on span "14933" at bounding box center [69, 284] width 19 height 7
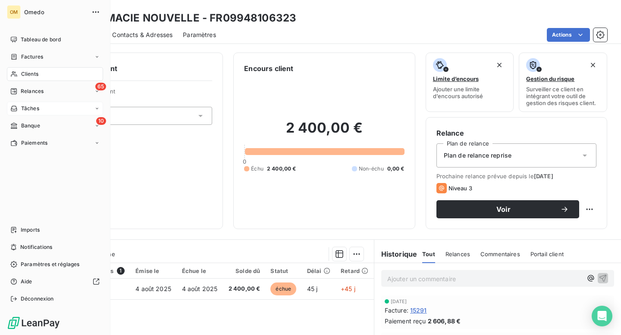
click at [31, 75] on span "Clients" at bounding box center [29, 74] width 17 height 8
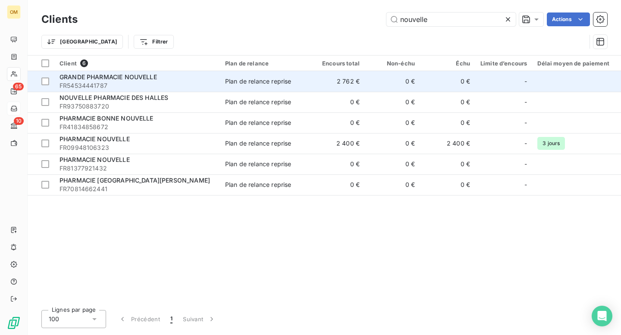
click at [137, 85] on span "FR54534441787" at bounding box center [137, 85] width 155 height 9
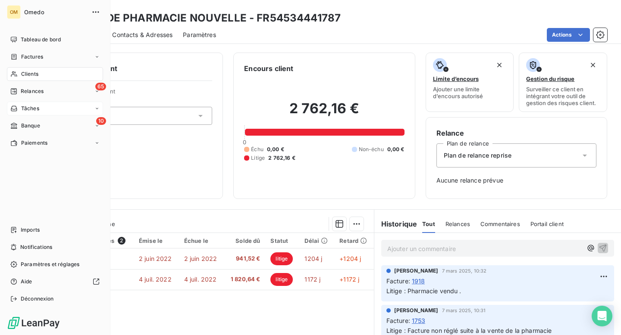
click at [34, 74] on span "Clients" at bounding box center [29, 74] width 17 height 8
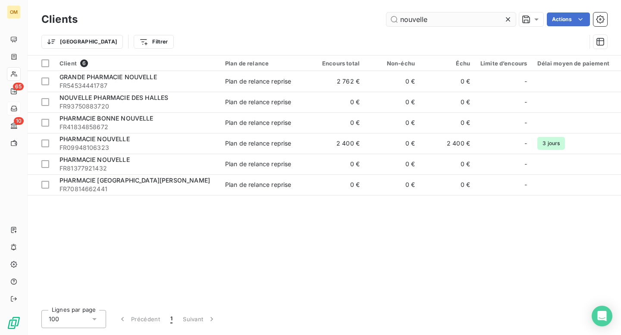
drag, startPoint x: 449, startPoint y: 19, endPoint x: 391, endPoint y: 13, distance: 59.0
click at [390, 18] on input "nouvelle" at bounding box center [450, 20] width 129 height 14
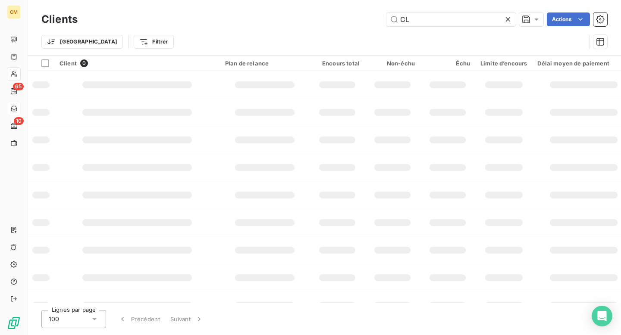
type input "C"
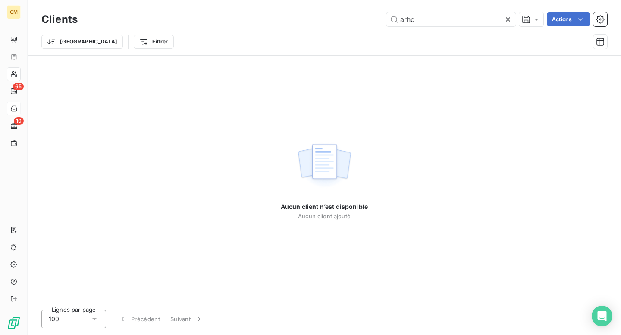
click at [472, 33] on div "Trier Filtrer" at bounding box center [324, 41] width 566 height 27
click at [451, 23] on input "arhe" at bounding box center [450, 20] width 129 height 14
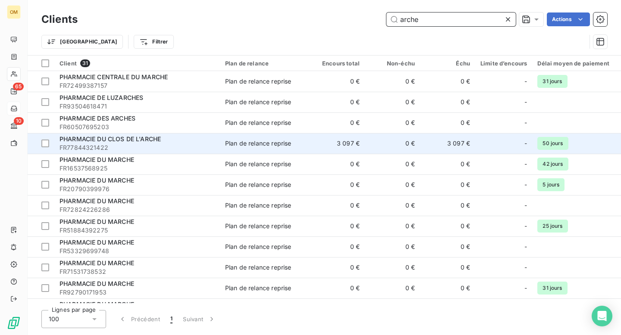
type input "arche"
click at [194, 144] on span "FR77844321422" at bounding box center [137, 148] width 155 height 9
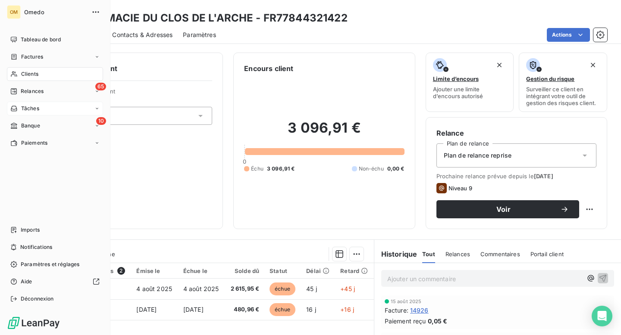
click at [32, 74] on span "Clients" at bounding box center [29, 74] width 17 height 8
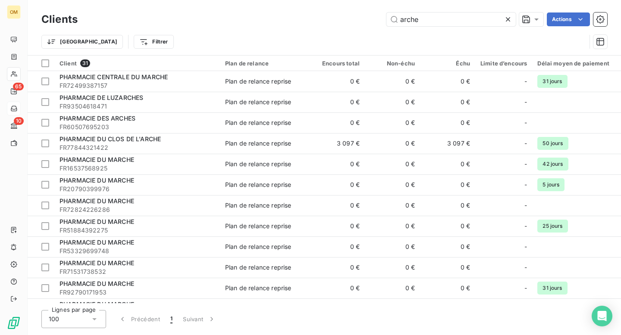
drag, startPoint x: 422, startPoint y: 19, endPoint x: 378, endPoint y: 19, distance: 44.4
click at [378, 19] on div "arche Actions" at bounding box center [347, 20] width 519 height 14
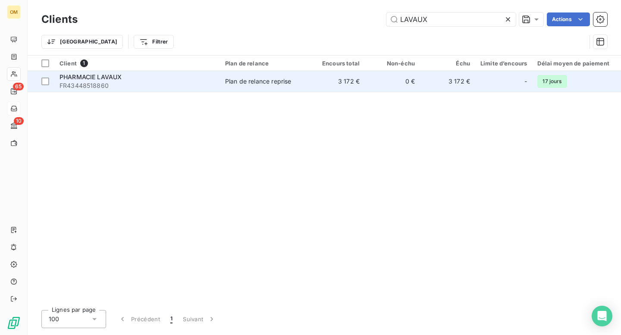
type input "LAVAUX"
click at [192, 82] on span "FR43448518860" at bounding box center [137, 85] width 155 height 9
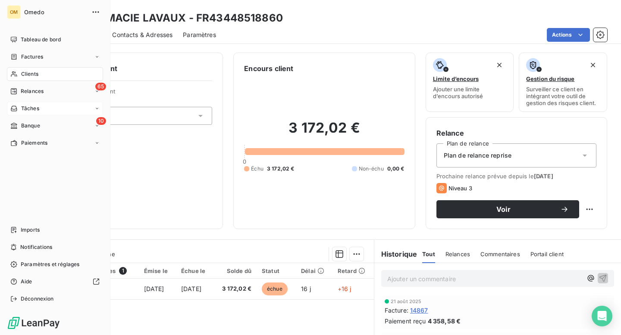
click at [30, 74] on span "Clients" at bounding box center [29, 74] width 17 height 8
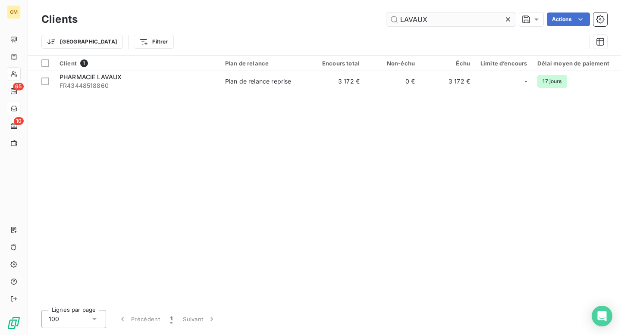
drag, startPoint x: 433, startPoint y: 19, endPoint x: 388, endPoint y: 18, distance: 45.3
click at [388, 18] on input "LAVAUX" at bounding box center [450, 20] width 129 height 14
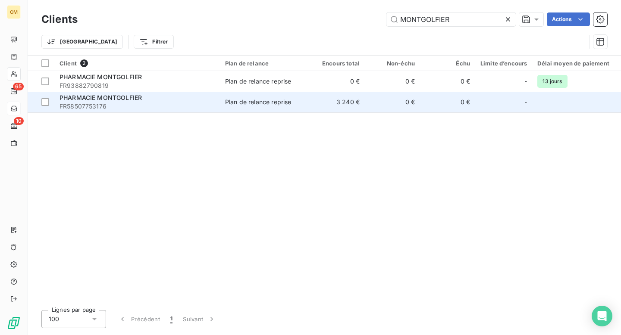
type input "MONTGOLFIER"
click at [197, 103] on span "FR58507753176" at bounding box center [137, 106] width 155 height 9
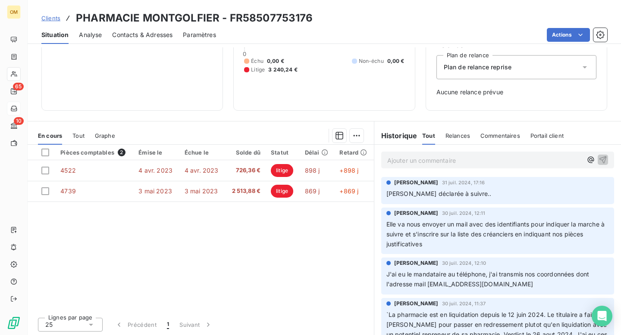
scroll to position [90, 0]
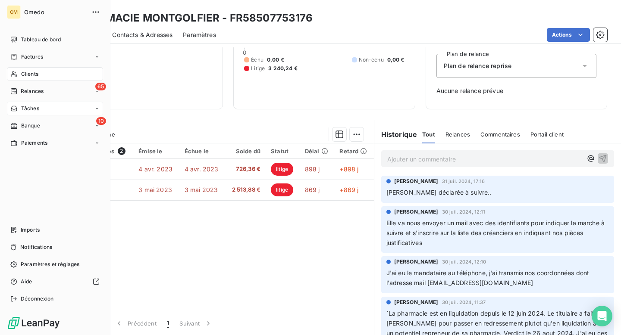
click at [30, 73] on span "Clients" at bounding box center [29, 74] width 17 height 8
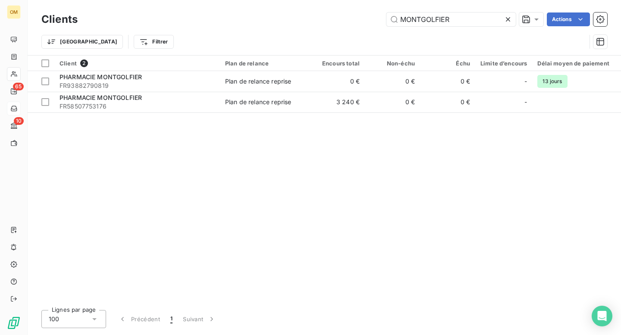
drag, startPoint x: 461, startPoint y: 17, endPoint x: 382, endPoint y: 18, distance: 78.5
click at [382, 18] on div "MONTGOLFIER Actions" at bounding box center [347, 20] width 519 height 14
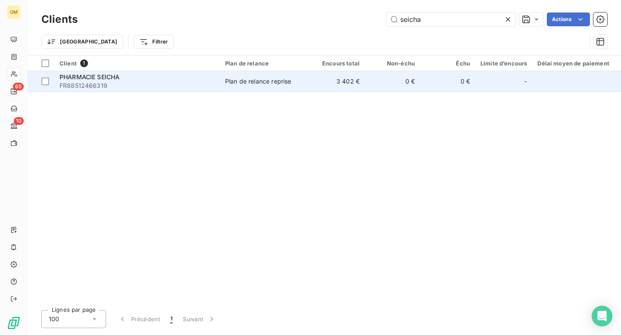
type input "seicha"
click at [285, 81] on div "Plan de relance reprise" at bounding box center [258, 81] width 66 height 9
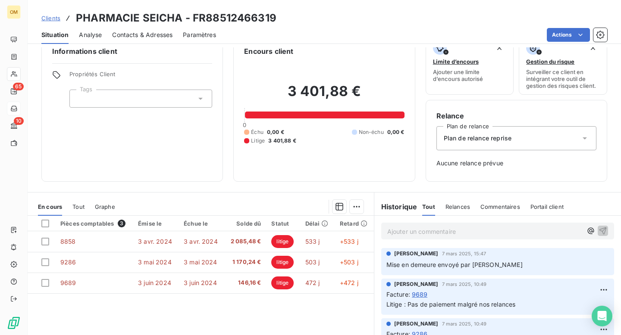
scroll to position [22, 0]
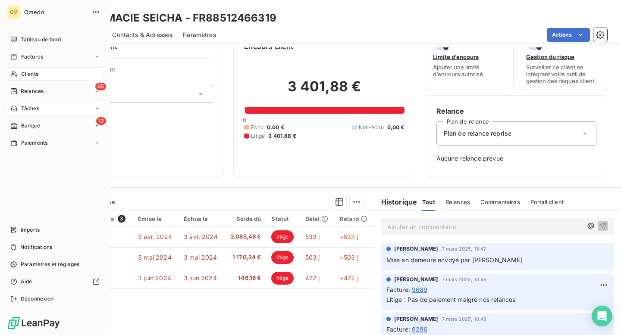
click at [27, 72] on span "Clients" at bounding box center [29, 74] width 17 height 8
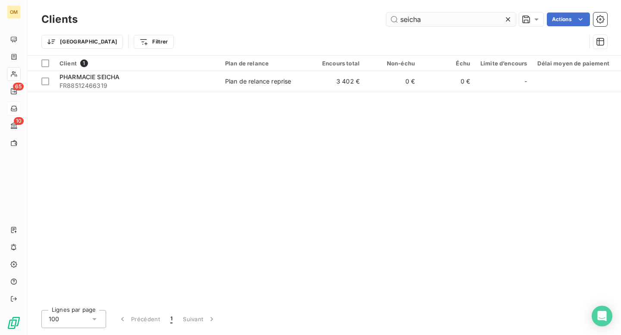
drag, startPoint x: 429, startPoint y: 17, endPoint x: 387, endPoint y: 23, distance: 41.8
click at [387, 23] on input "seicha" at bounding box center [450, 20] width 129 height 14
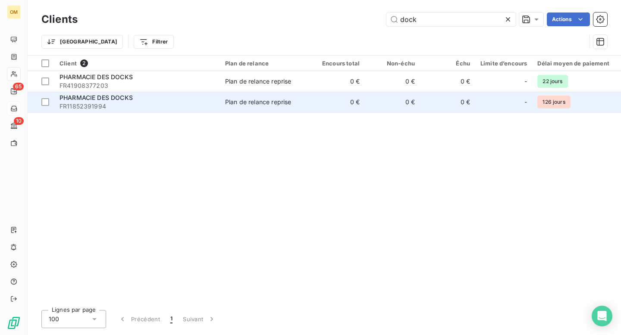
type input "dock"
click at [197, 105] on span "FR11852391994" at bounding box center [137, 106] width 155 height 9
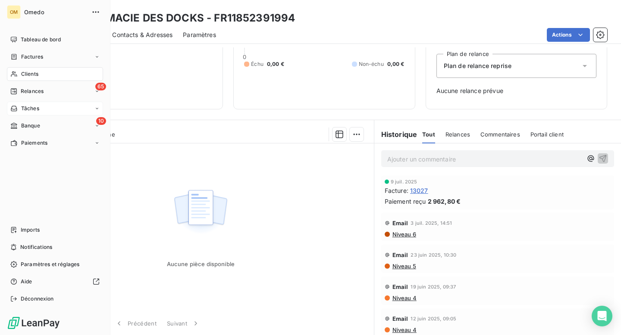
click at [33, 73] on span "Clients" at bounding box center [29, 74] width 17 height 8
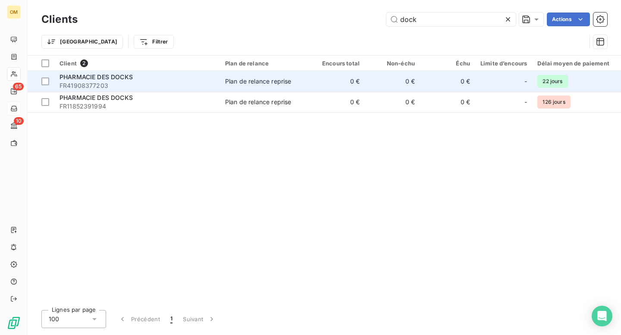
click at [179, 81] on div "PHARMACIE DES DOCKS" at bounding box center [137, 77] width 155 height 9
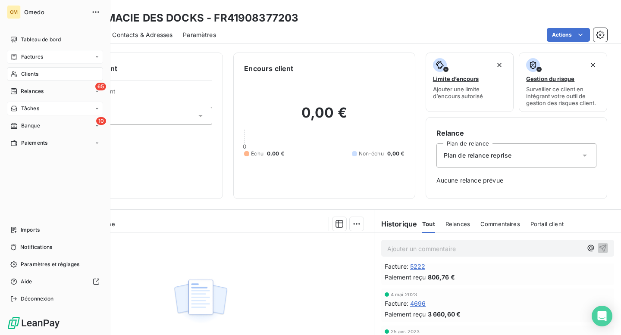
click at [29, 58] on span "Factures" at bounding box center [32, 57] width 22 height 8
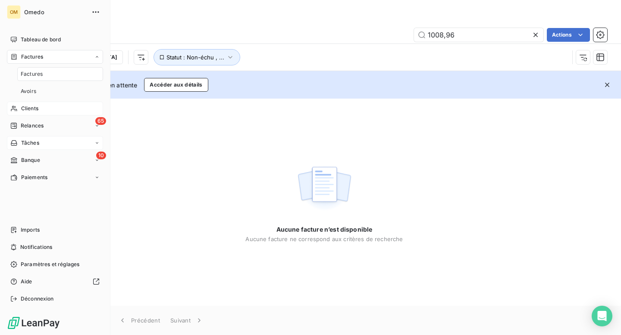
click at [28, 109] on span "Clients" at bounding box center [29, 109] width 17 height 8
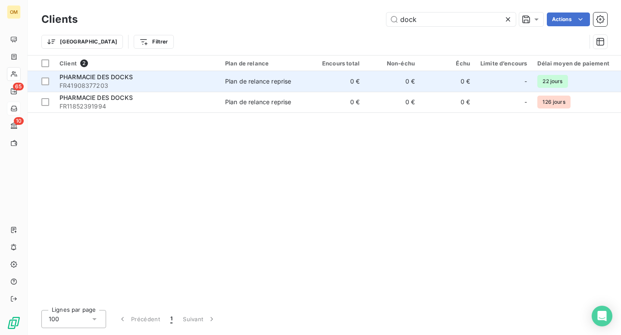
click at [93, 79] on span "PHARMACIE DES DOCKS" at bounding box center [96, 76] width 73 height 7
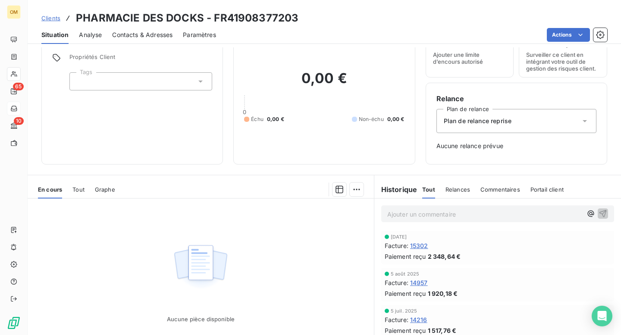
scroll to position [47, 0]
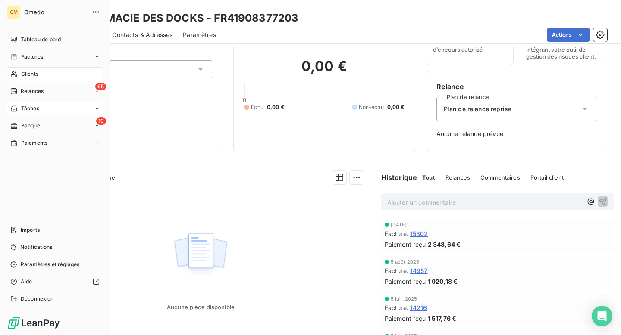
click at [37, 74] on span "Clients" at bounding box center [29, 74] width 17 height 8
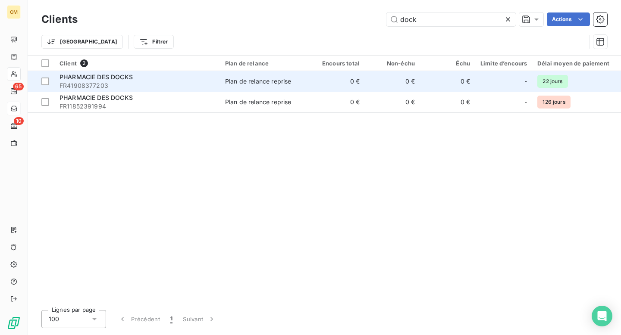
click at [245, 85] on div "Plan de relance reprise" at bounding box center [258, 81] width 66 height 9
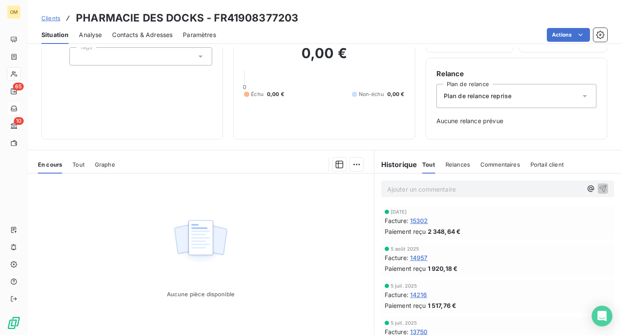
scroll to position [90, 0]
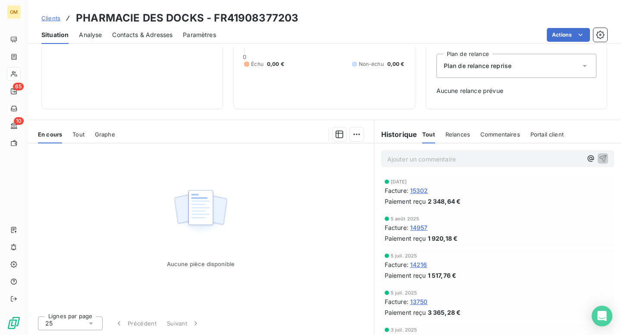
click at [422, 191] on span "15302" at bounding box center [419, 190] width 18 height 9
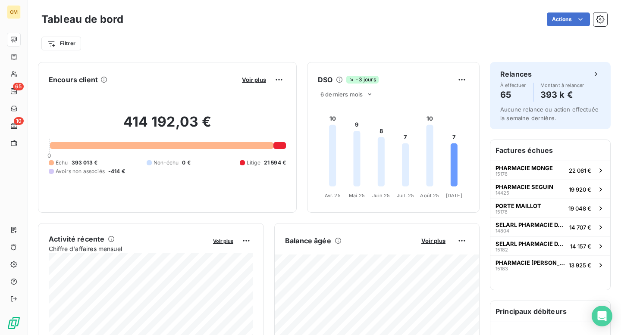
scroll to position [1, 0]
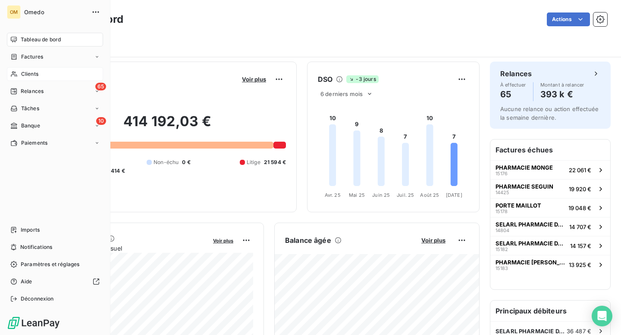
click at [26, 75] on span "Clients" at bounding box center [29, 74] width 17 height 8
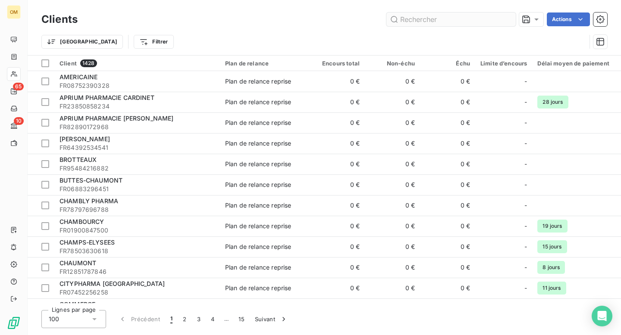
click at [430, 20] on input "text" at bounding box center [450, 20] width 129 height 14
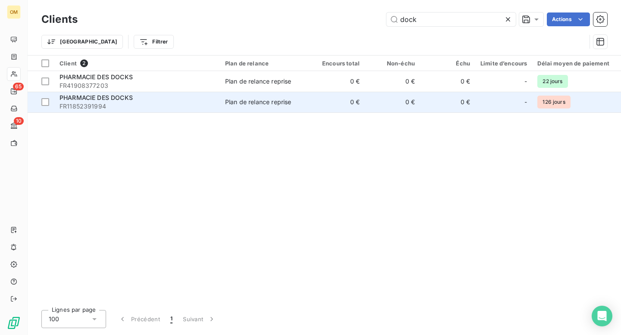
type input "dock"
click at [291, 107] on td "Plan de relance reprise" at bounding box center [265, 102] width 90 height 21
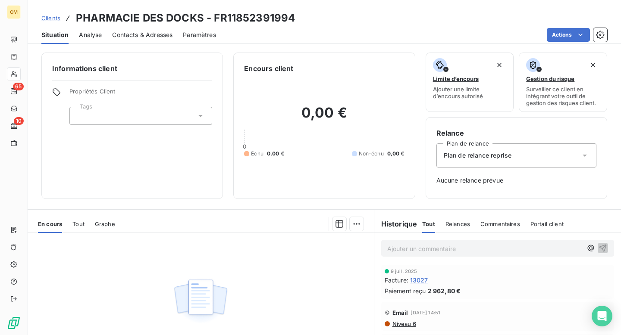
click at [417, 279] on span "13027" at bounding box center [419, 280] width 18 height 9
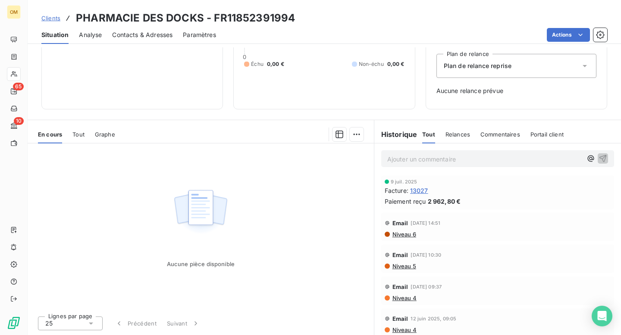
click at [79, 135] on span "Tout" at bounding box center [78, 134] width 12 height 7
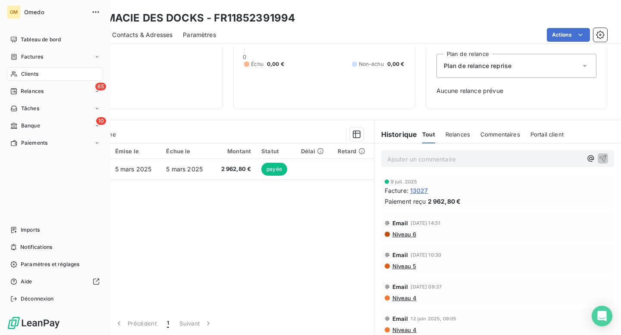
click at [27, 73] on span "Clients" at bounding box center [29, 74] width 17 height 8
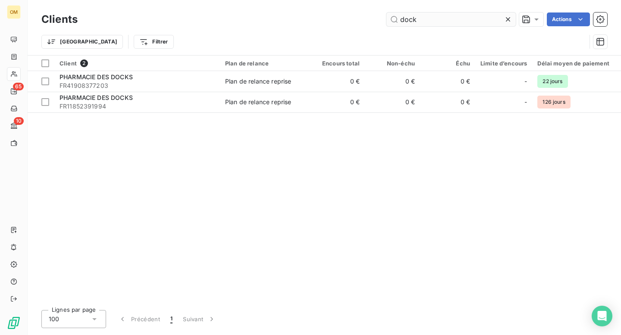
drag, startPoint x: 435, startPoint y: 16, endPoint x: 388, endPoint y: 19, distance: 47.5
click at [388, 19] on input "dock" at bounding box center [450, 20] width 129 height 14
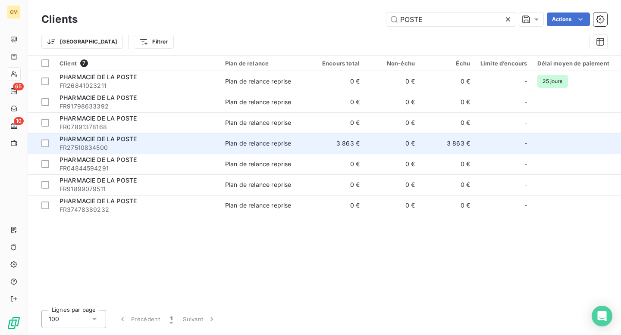
type input "POSTE"
click at [203, 144] on span "FR27510834500" at bounding box center [137, 148] width 155 height 9
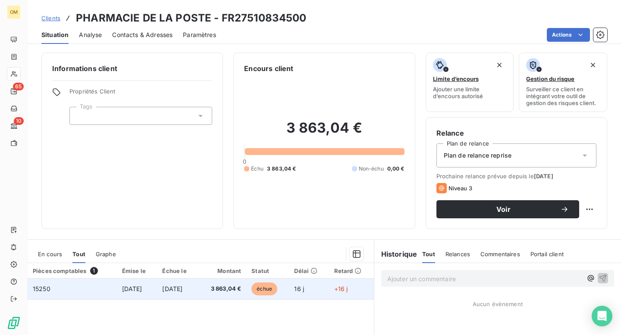
click at [43, 289] on span "15250" at bounding box center [42, 288] width 18 height 7
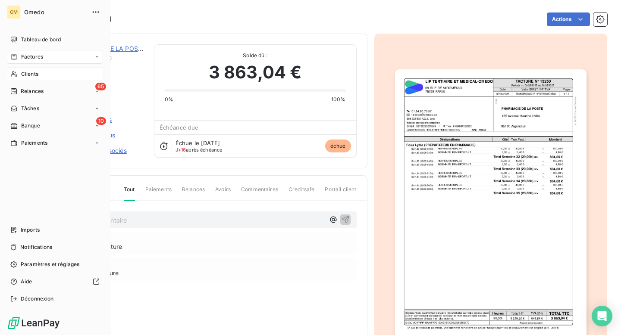
click at [31, 73] on span "Clients" at bounding box center [29, 74] width 17 height 8
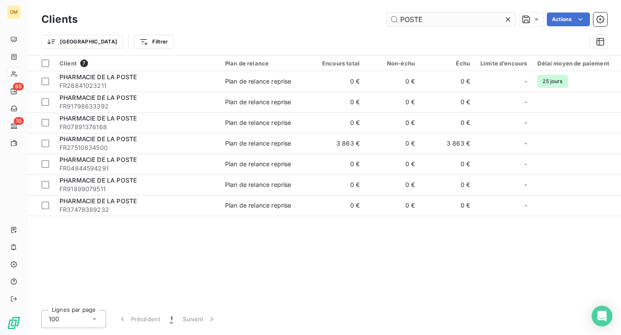
drag, startPoint x: 426, startPoint y: 22, endPoint x: 394, endPoint y: 20, distance: 32.8
click at [394, 20] on input "POSTE" at bounding box center [450, 20] width 129 height 14
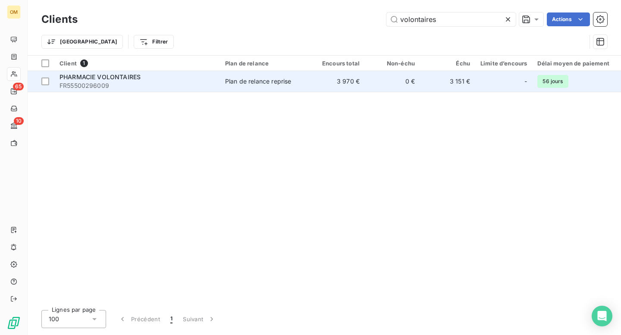
type input "volontaires"
click at [316, 85] on td "3 970 €" at bounding box center [337, 81] width 55 height 21
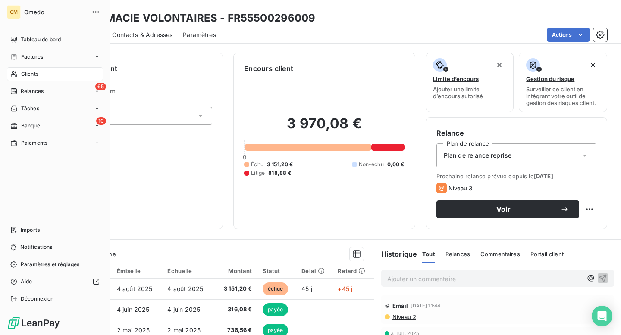
click at [30, 74] on span "Clients" at bounding box center [29, 74] width 17 height 8
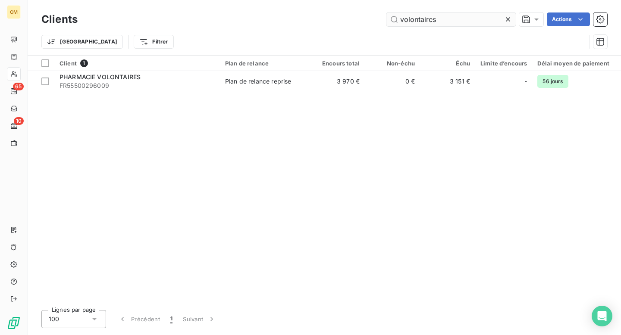
drag, startPoint x: 446, startPoint y: 20, endPoint x: 394, endPoint y: 18, distance: 51.8
click at [394, 18] on input "volontaires" at bounding box center [450, 20] width 129 height 14
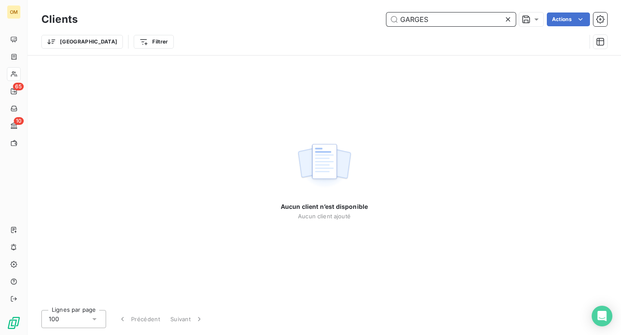
drag, startPoint x: 443, startPoint y: 18, endPoint x: 392, endPoint y: 18, distance: 50.9
click at [392, 18] on input "GARGES" at bounding box center [450, 20] width 129 height 14
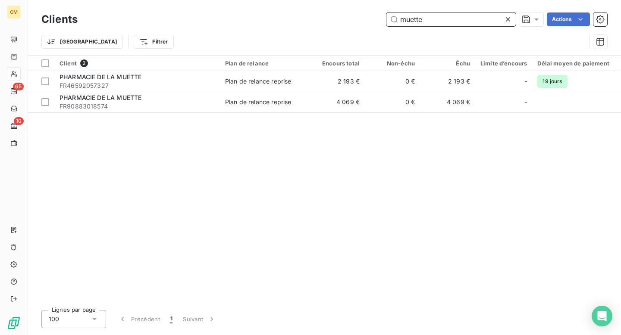
type input "muette"
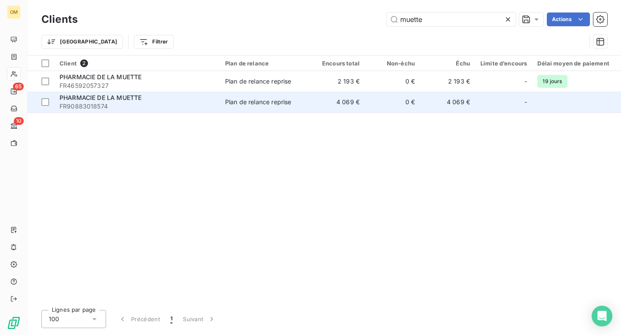
click at [238, 109] on td "Plan de relance reprise" at bounding box center [265, 102] width 90 height 21
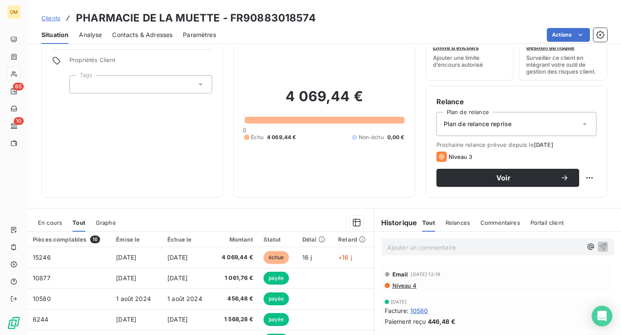
scroll to position [30, 0]
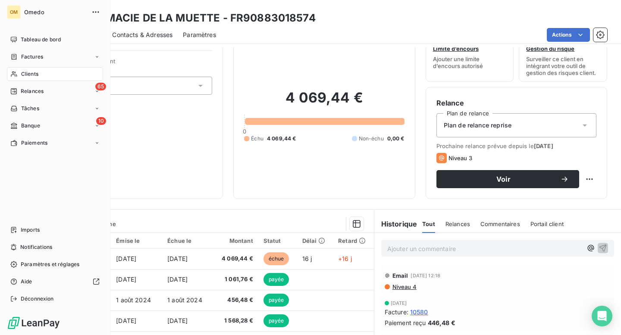
click at [31, 75] on span "Clients" at bounding box center [29, 74] width 17 height 8
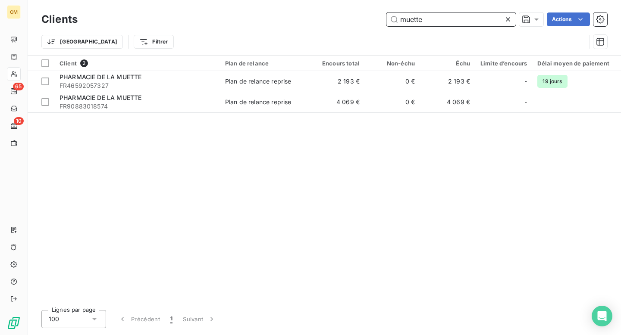
drag, startPoint x: 444, startPoint y: 19, endPoint x: 380, endPoint y: 8, distance: 65.1
click at [379, 17] on div "muette Actions" at bounding box center [347, 20] width 519 height 14
paste input "BRAMI-LIAIGRE"
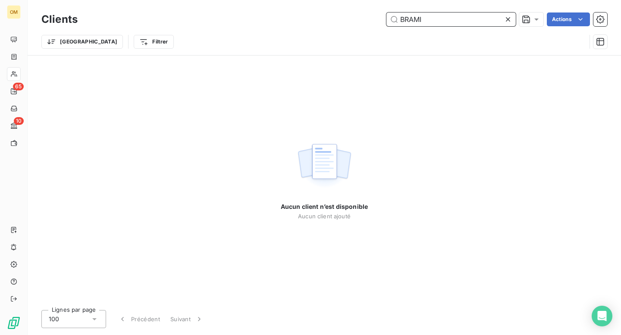
drag, startPoint x: 442, startPoint y: 17, endPoint x: 398, endPoint y: 20, distance: 44.9
click at [398, 20] on input "BRAMI" at bounding box center [450, 20] width 129 height 14
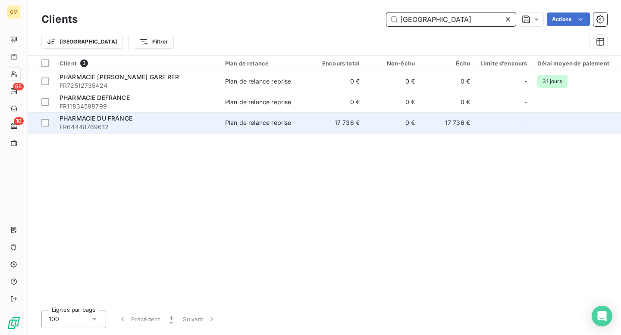
type input "france"
click at [197, 126] on span "FR64448769612" at bounding box center [137, 127] width 155 height 9
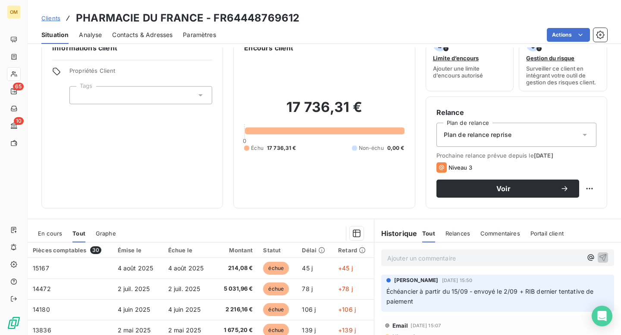
scroll to position [15, 0]
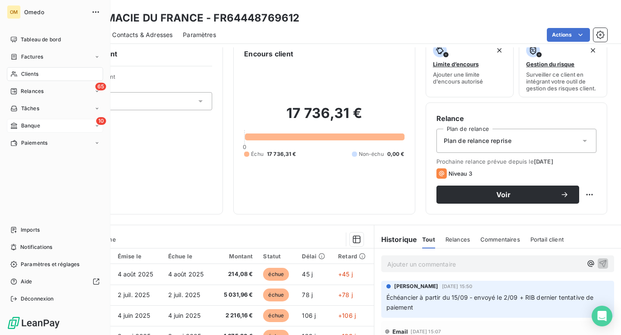
click at [20, 130] on div "10 Banque" at bounding box center [55, 126] width 96 height 14
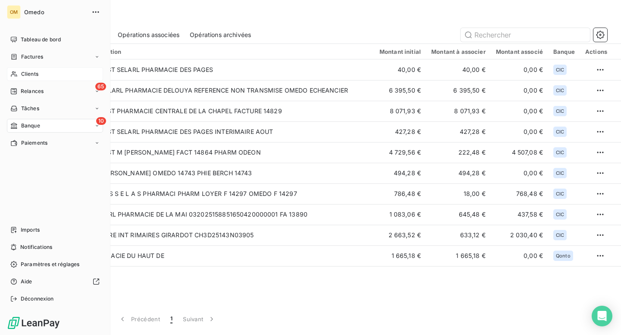
click at [25, 72] on span "Clients" at bounding box center [29, 74] width 17 height 8
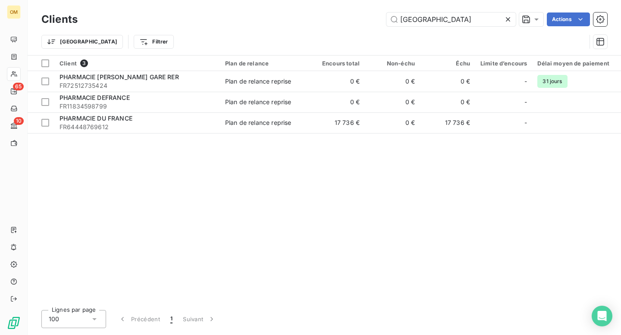
drag, startPoint x: 432, startPoint y: 17, endPoint x: 384, endPoint y: 19, distance: 47.9
click at [384, 19] on div "france Actions" at bounding box center [347, 20] width 519 height 14
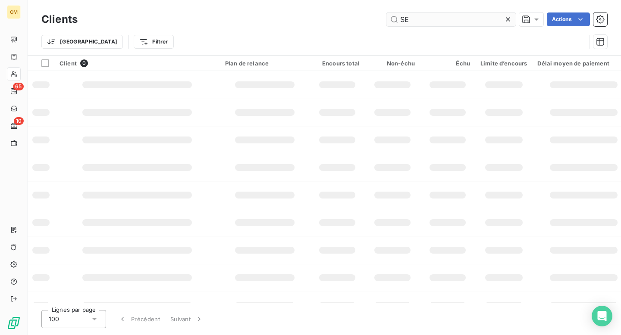
type input "S"
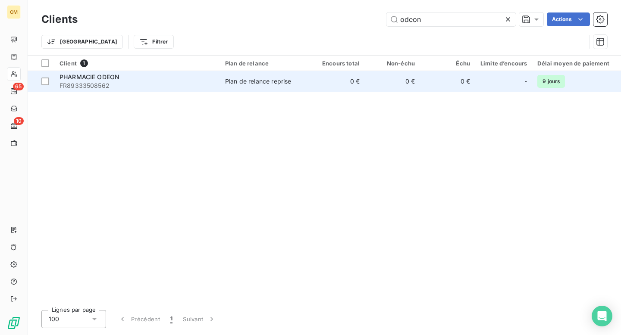
type input "odeon"
click at [316, 86] on td "0 €" at bounding box center [337, 81] width 55 height 21
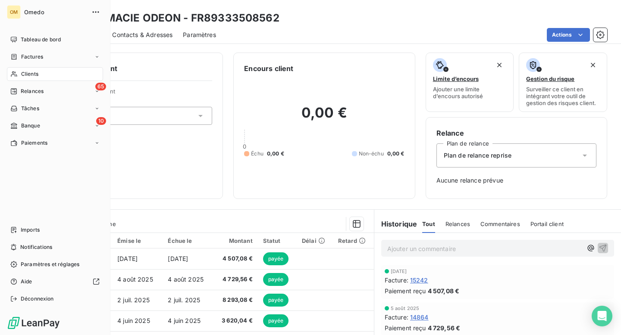
click at [21, 75] on span "Clients" at bounding box center [29, 74] width 17 height 8
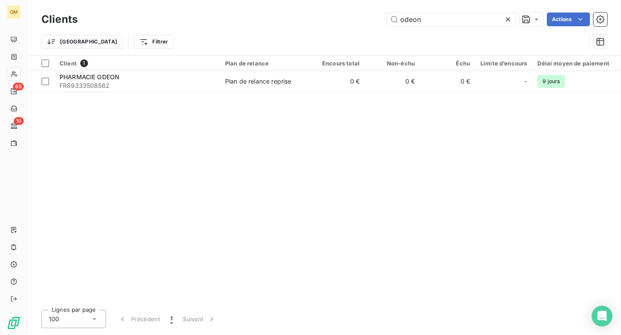
drag, startPoint x: 430, startPoint y: 20, endPoint x: 376, endPoint y: 19, distance: 54.8
click at [376, 19] on div "odeon Actions" at bounding box center [347, 20] width 519 height 14
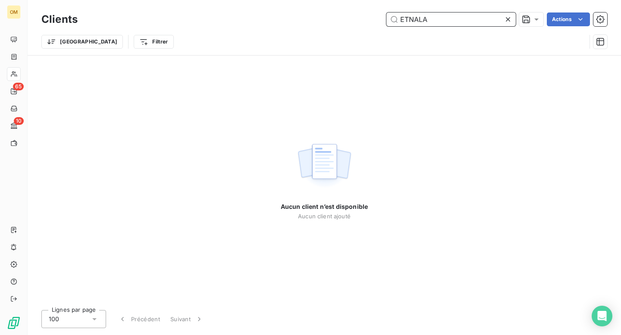
drag, startPoint x: 439, startPoint y: 18, endPoint x: 398, endPoint y: 21, distance: 40.2
click at [398, 21] on input "ETNALA" at bounding box center [450, 20] width 129 height 14
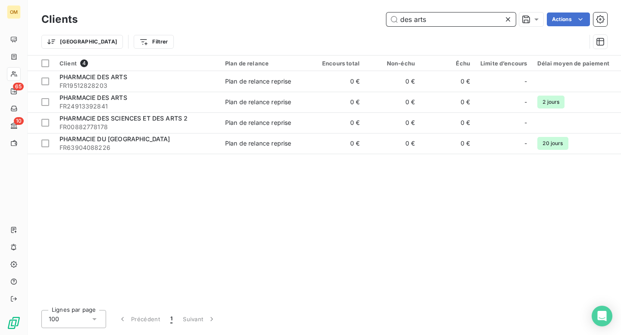
type input "des arts"
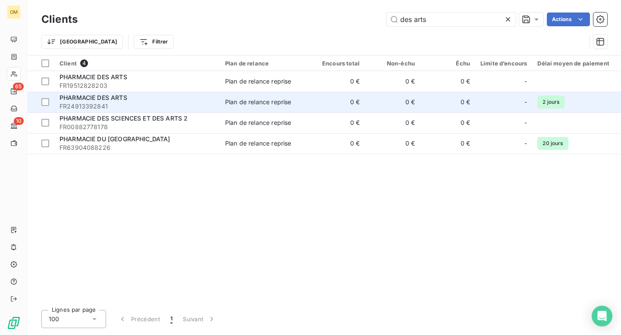
click at [188, 101] on div "PHARMACIE DES ARTS" at bounding box center [137, 98] width 155 height 9
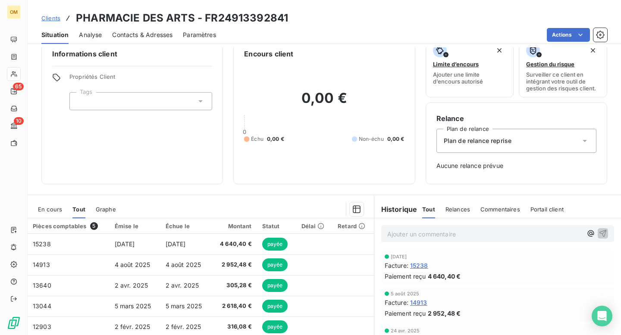
scroll to position [16, 0]
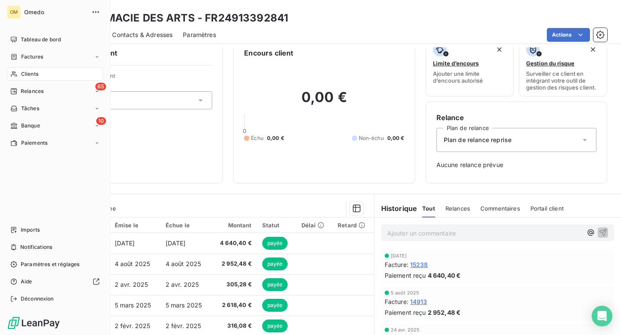
click at [32, 71] on span "Clients" at bounding box center [29, 74] width 17 height 8
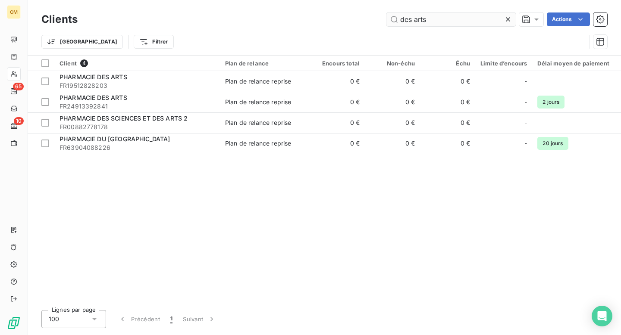
drag, startPoint x: 436, startPoint y: 23, endPoint x: 389, endPoint y: 20, distance: 47.1
click at [389, 20] on input "des arts" at bounding box center [450, 20] width 129 height 14
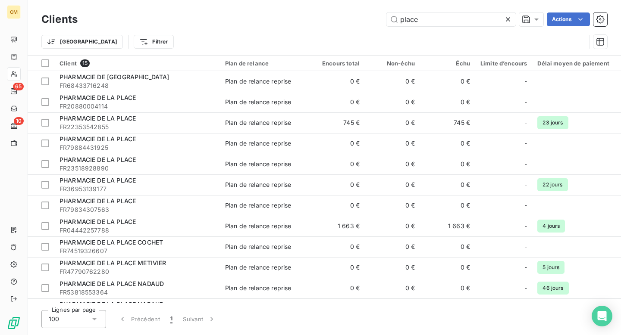
type input "place"
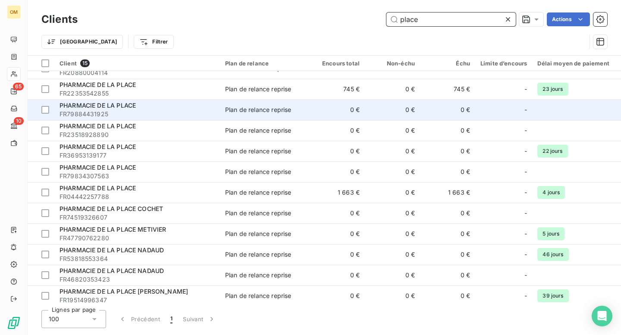
scroll to position [28, 0]
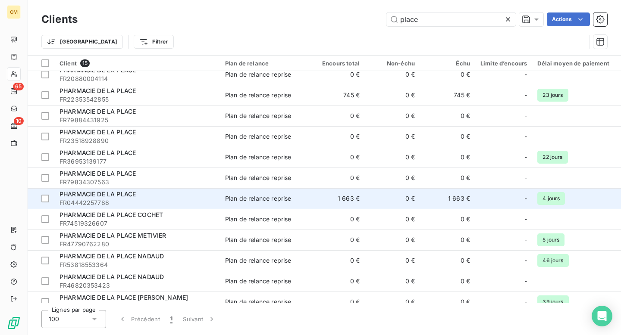
click at [314, 203] on td "1 663 €" at bounding box center [337, 198] width 55 height 21
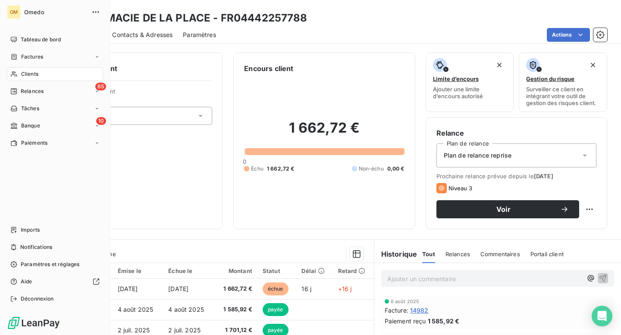
click at [31, 73] on span "Clients" at bounding box center [29, 74] width 17 height 8
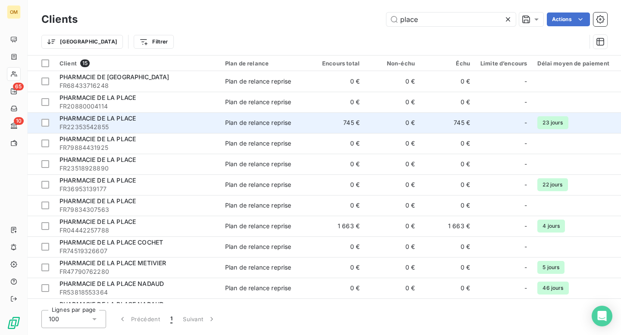
click at [315, 120] on td "745 €" at bounding box center [337, 123] width 55 height 21
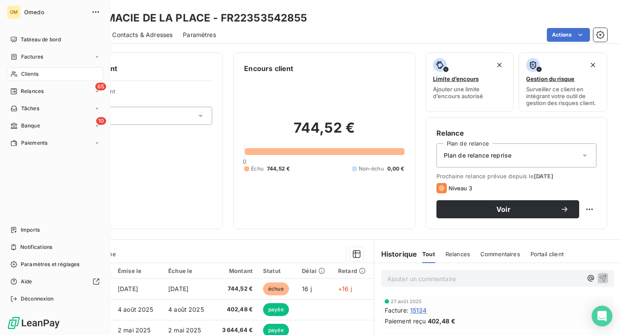
click at [31, 75] on span "Clients" at bounding box center [29, 74] width 17 height 8
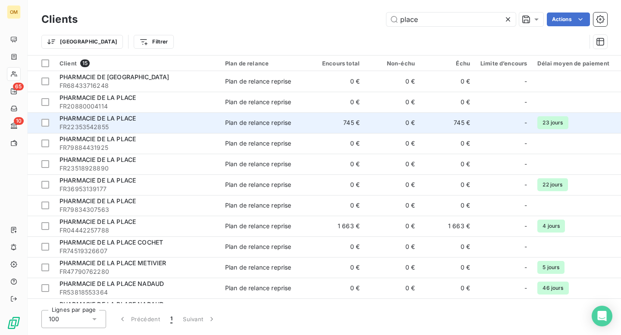
click at [283, 122] on div "Plan de relance reprise" at bounding box center [258, 123] width 66 height 9
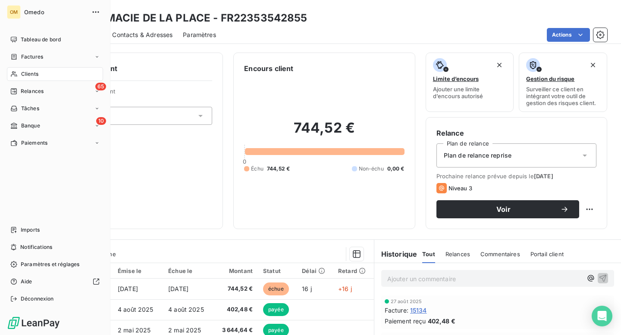
click at [32, 71] on span "Clients" at bounding box center [29, 74] width 17 height 8
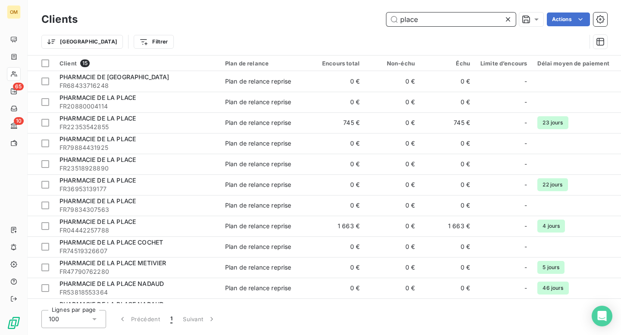
drag, startPoint x: 442, startPoint y: 21, endPoint x: 370, endPoint y: 28, distance: 72.8
click at [370, 28] on div "Clients place Actions Trier Filtrer" at bounding box center [324, 32] width 566 height 45
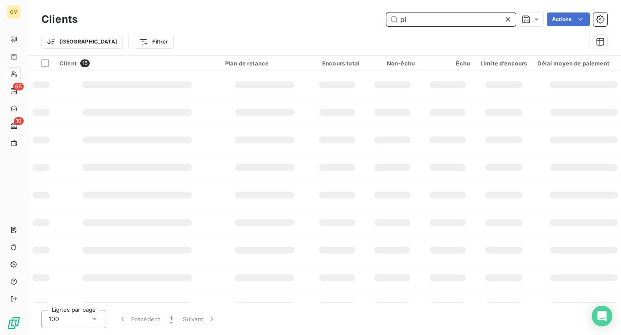
type input "p"
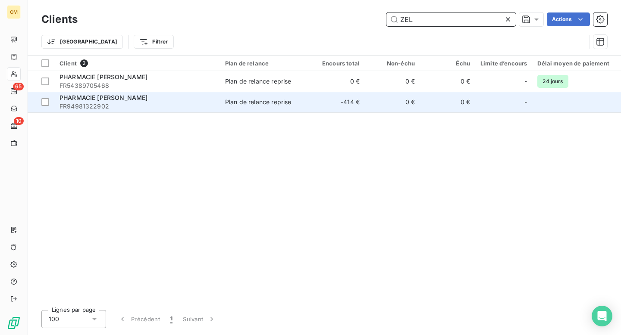
type input "ZEL"
click at [265, 106] on div "Plan de relance reprise" at bounding box center [258, 102] width 66 height 9
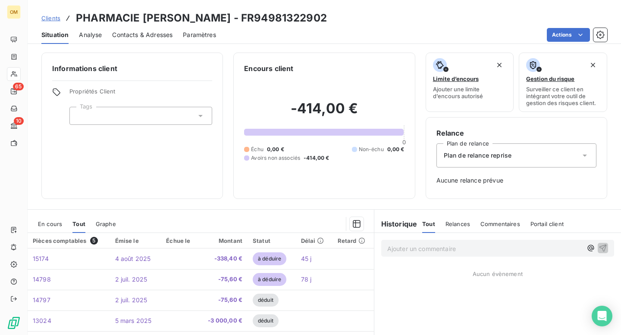
click at [265, 106] on h2 "-414,00 €" at bounding box center [324, 113] width 160 height 26
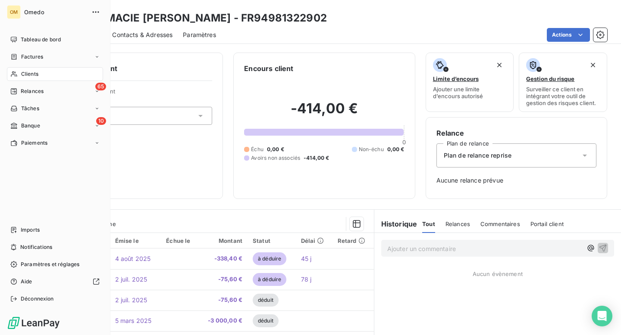
click at [29, 75] on span "Clients" at bounding box center [29, 74] width 17 height 8
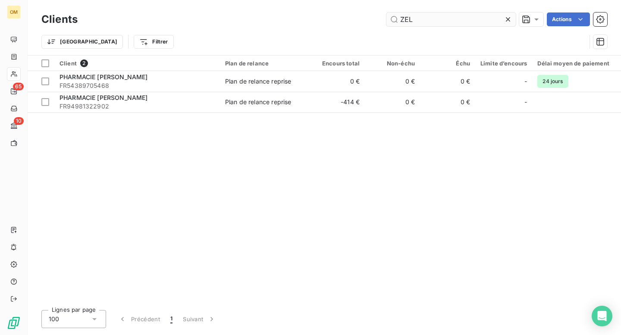
drag, startPoint x: 415, startPoint y: 21, endPoint x: 393, endPoint y: 19, distance: 22.5
click at [393, 19] on input "ZEL" at bounding box center [450, 20] width 129 height 14
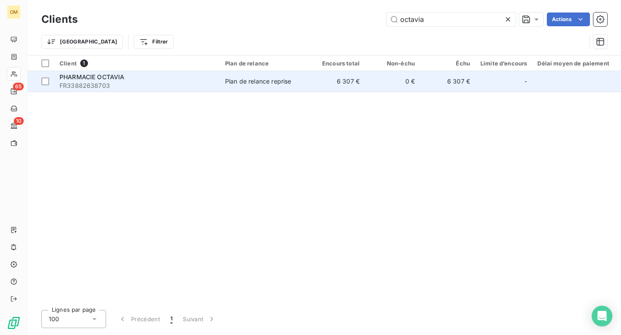
type input "octavia"
click at [320, 81] on td "6 307 €" at bounding box center [337, 81] width 55 height 21
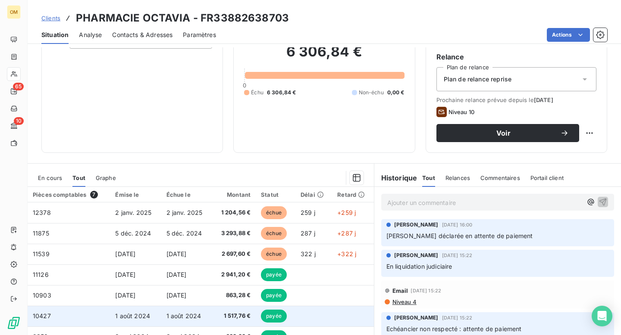
scroll to position [74, 0]
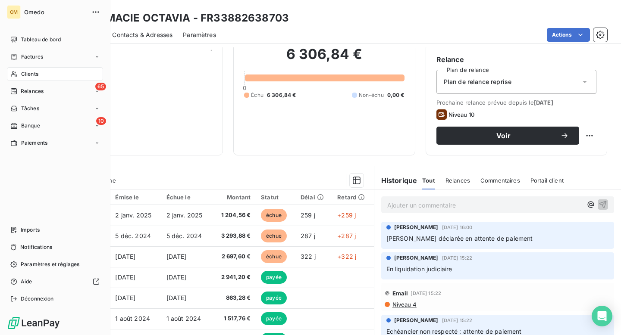
click at [22, 72] on span "Clients" at bounding box center [29, 74] width 17 height 8
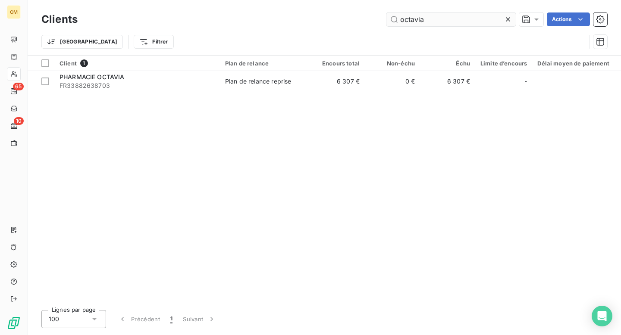
drag, startPoint x: 441, startPoint y: 17, endPoint x: 396, endPoint y: 22, distance: 45.1
click at [396, 22] on input "octavia" at bounding box center [450, 20] width 129 height 14
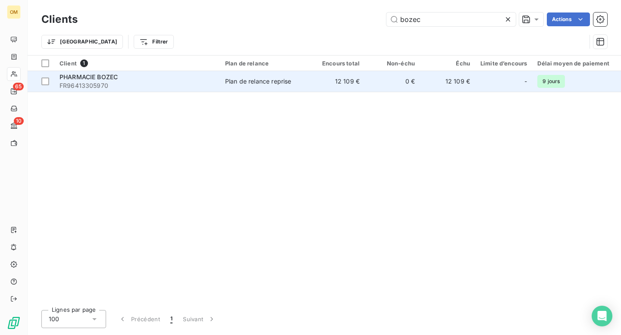
type input "bozec"
click at [308, 90] on td "Plan de relance reprise" at bounding box center [265, 81] width 90 height 21
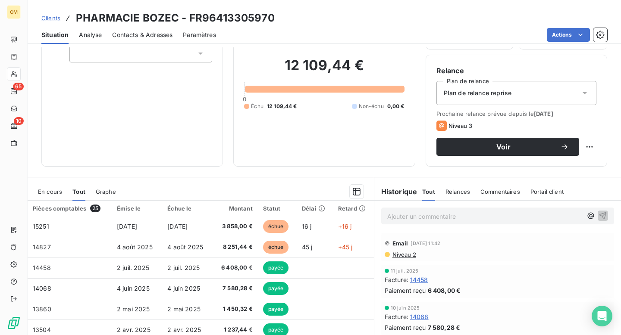
scroll to position [68, 0]
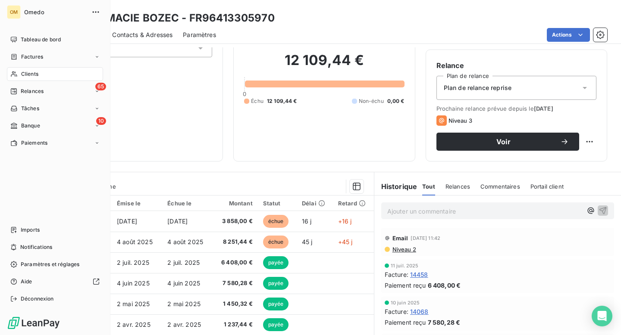
click at [23, 74] on span "Clients" at bounding box center [29, 74] width 17 height 8
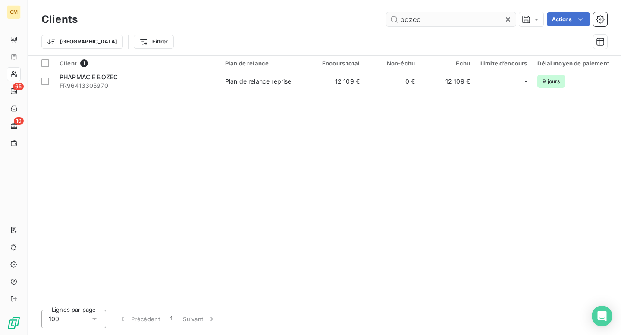
drag, startPoint x: 428, startPoint y: 19, endPoint x: 392, endPoint y: 18, distance: 35.8
click at [392, 18] on input "bozec" at bounding box center [450, 20] width 129 height 14
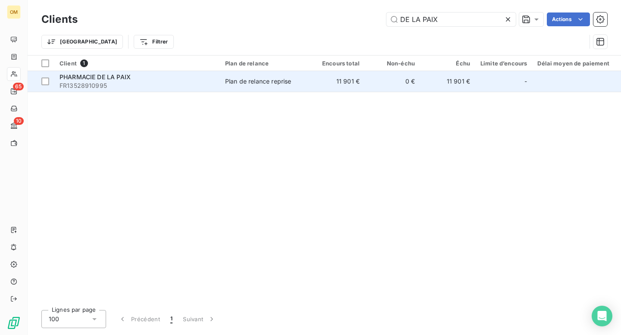
type input "DE LA PAIX"
click at [317, 83] on td "11 901 €" at bounding box center [337, 81] width 55 height 21
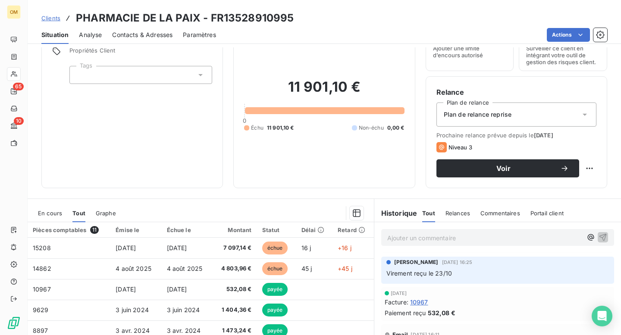
scroll to position [34, 0]
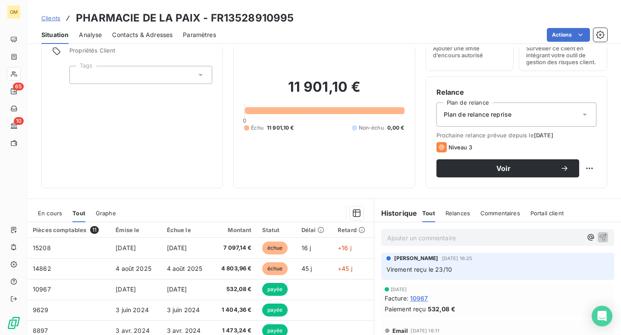
click at [422, 298] on span "10967" at bounding box center [419, 298] width 18 height 9
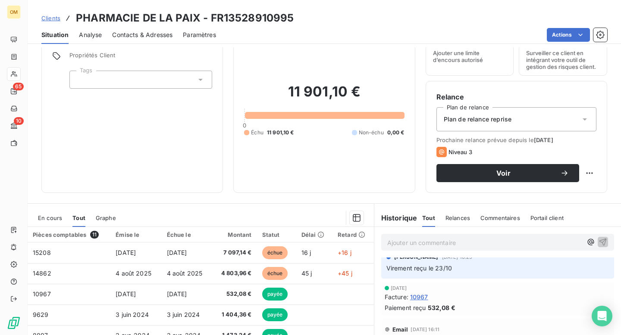
scroll to position [39, 0]
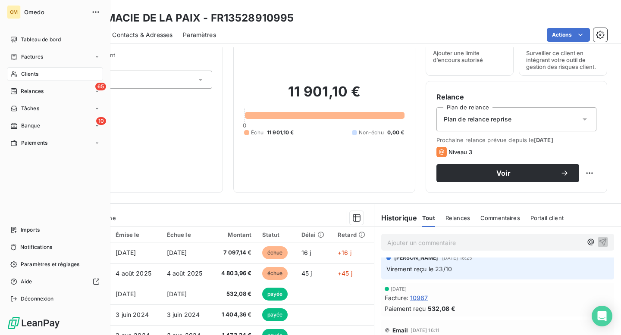
click at [31, 73] on span "Clients" at bounding box center [29, 74] width 17 height 8
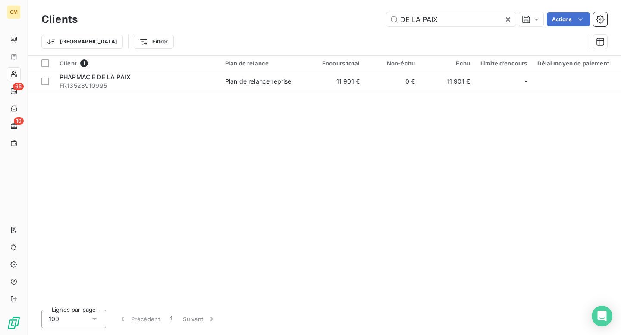
drag, startPoint x: 448, startPoint y: 18, endPoint x: 382, endPoint y: 22, distance: 65.2
click at [382, 22] on div "DE LA PAIX Actions" at bounding box center [347, 20] width 519 height 14
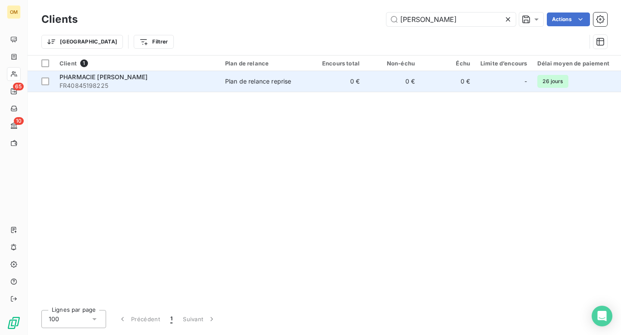
type input "guy mo"
click at [290, 87] on td "Plan de relance reprise" at bounding box center [265, 81] width 90 height 21
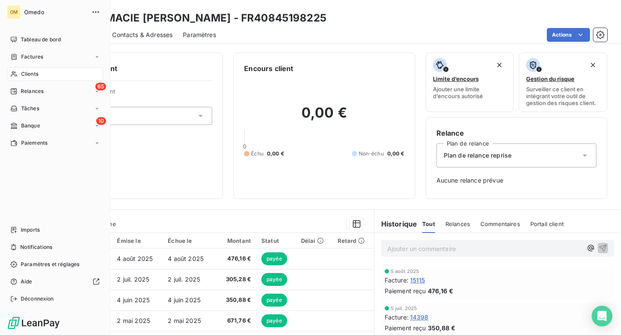
click at [28, 73] on span "Clients" at bounding box center [29, 74] width 17 height 8
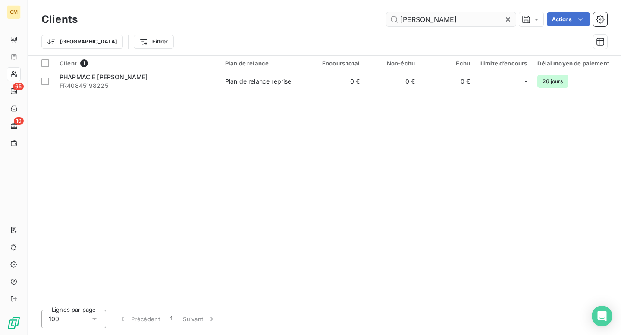
drag, startPoint x: 426, startPoint y: 20, endPoint x: 395, endPoint y: 19, distance: 30.6
click at [395, 19] on input "guy mo" at bounding box center [450, 20] width 129 height 14
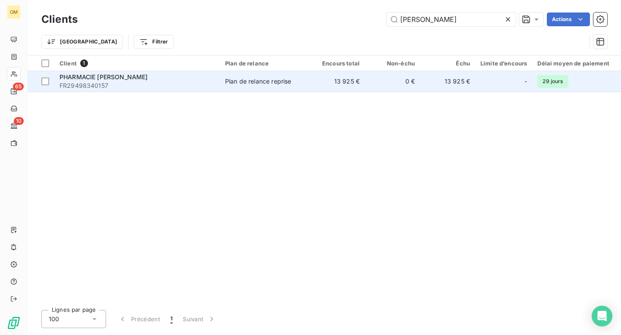
type input "CHARLES MICHELS"
click at [268, 83] on div "Plan de relance reprise" at bounding box center [258, 81] width 66 height 9
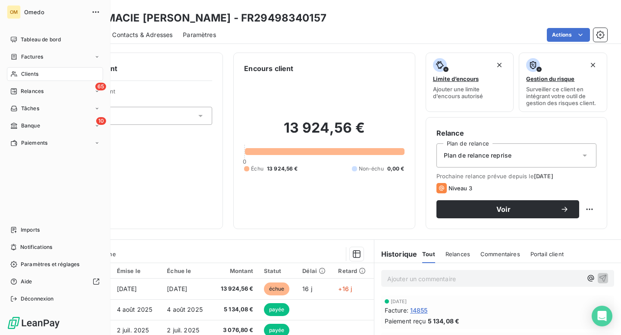
click at [23, 78] on div "Clients" at bounding box center [55, 74] width 96 height 14
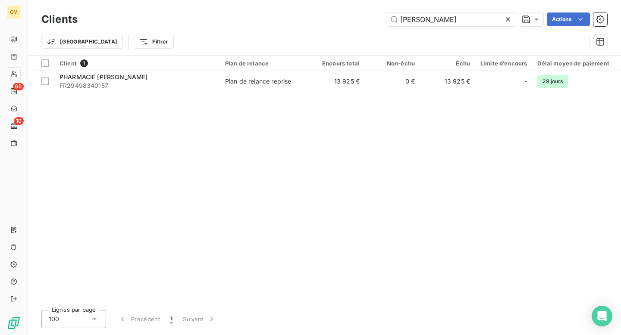
click at [506, 20] on icon at bounding box center [508, 19] width 9 height 9
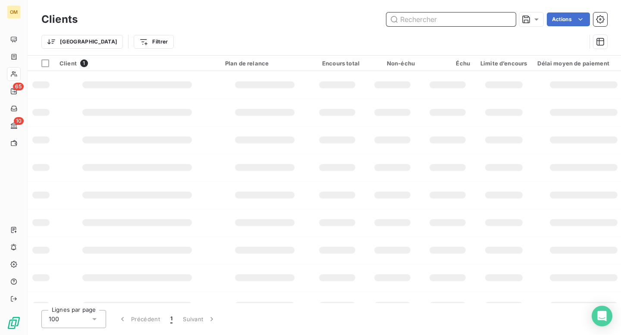
click at [455, 24] on input "text" at bounding box center [450, 20] width 129 height 14
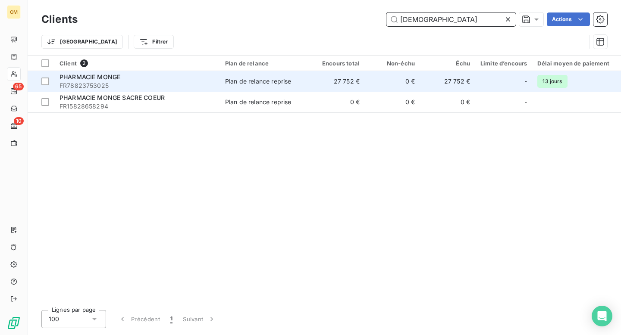
type input "monge"
click at [207, 78] on div "PHARMACIE MONGE" at bounding box center [137, 77] width 155 height 9
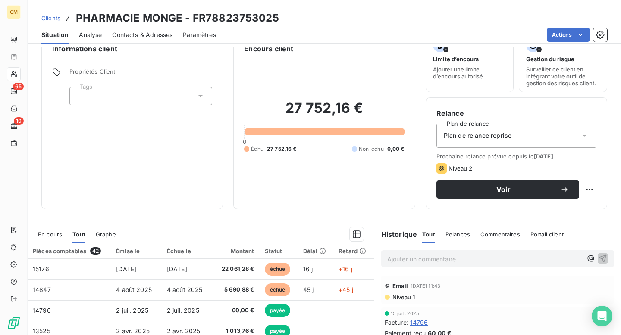
scroll to position [14, 0]
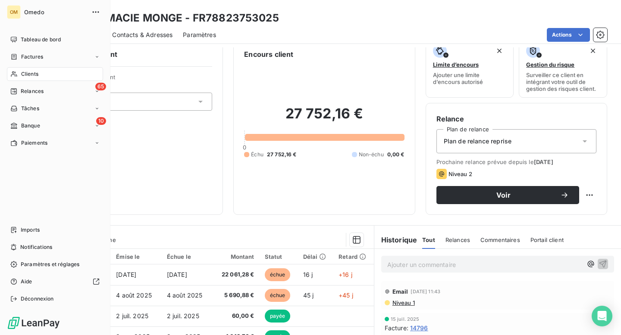
click at [20, 73] on div "Clients" at bounding box center [55, 74] width 96 height 14
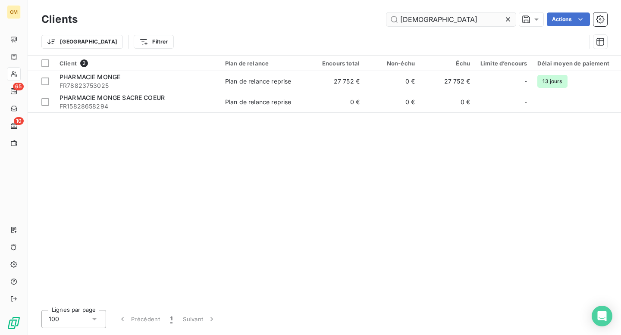
drag, startPoint x: 420, startPoint y: 21, endPoint x: 391, endPoint y: 20, distance: 29.3
click at [391, 20] on input "monge" at bounding box center [450, 20] width 129 height 14
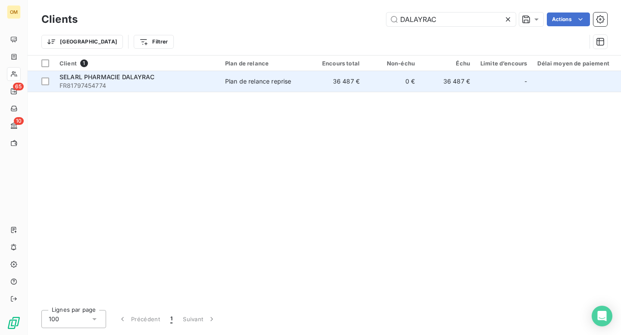
type input "DALAYRAC"
click at [280, 87] on td "Plan de relance reprise" at bounding box center [265, 81] width 90 height 21
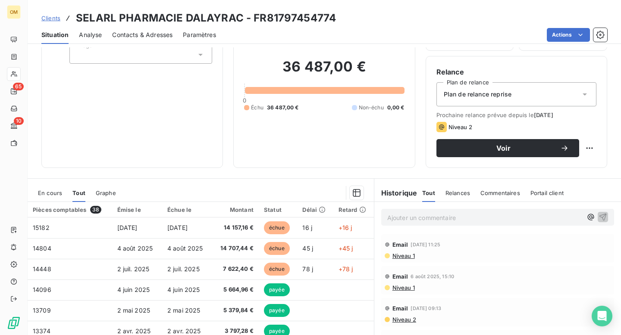
scroll to position [53, 0]
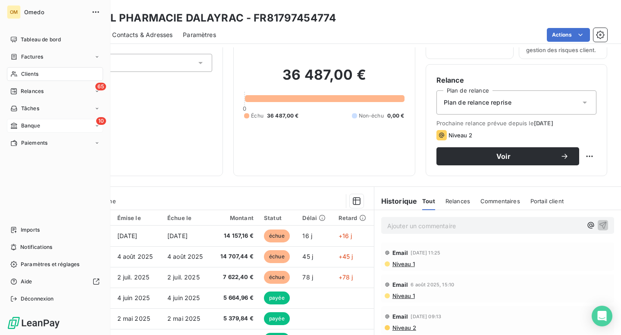
click at [16, 122] on icon at bounding box center [13, 125] width 7 height 7
